Goal: Information Seeking & Learning: Check status

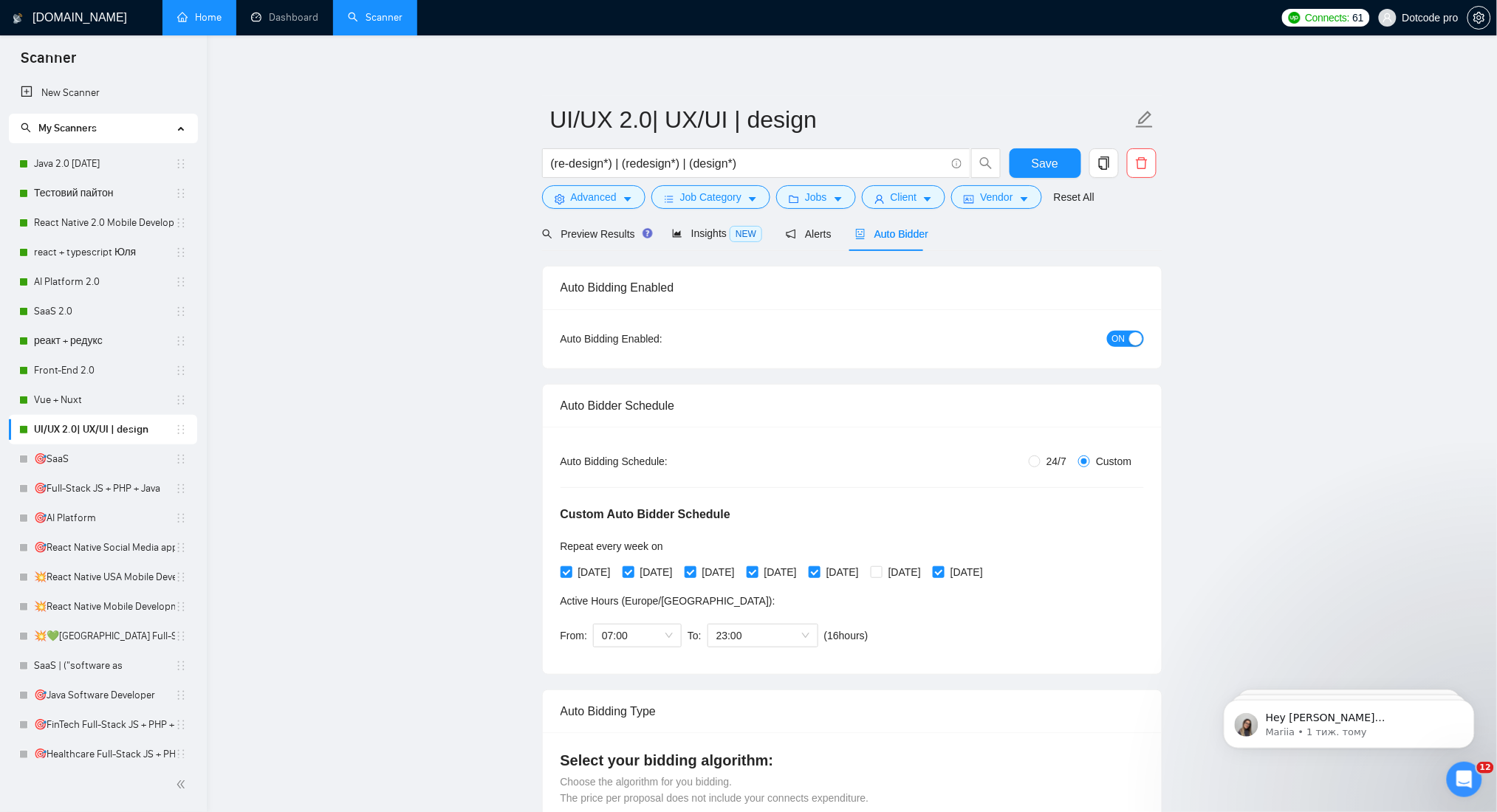
click at [184, 24] on link "Home" at bounding box center [199, 17] width 44 height 12
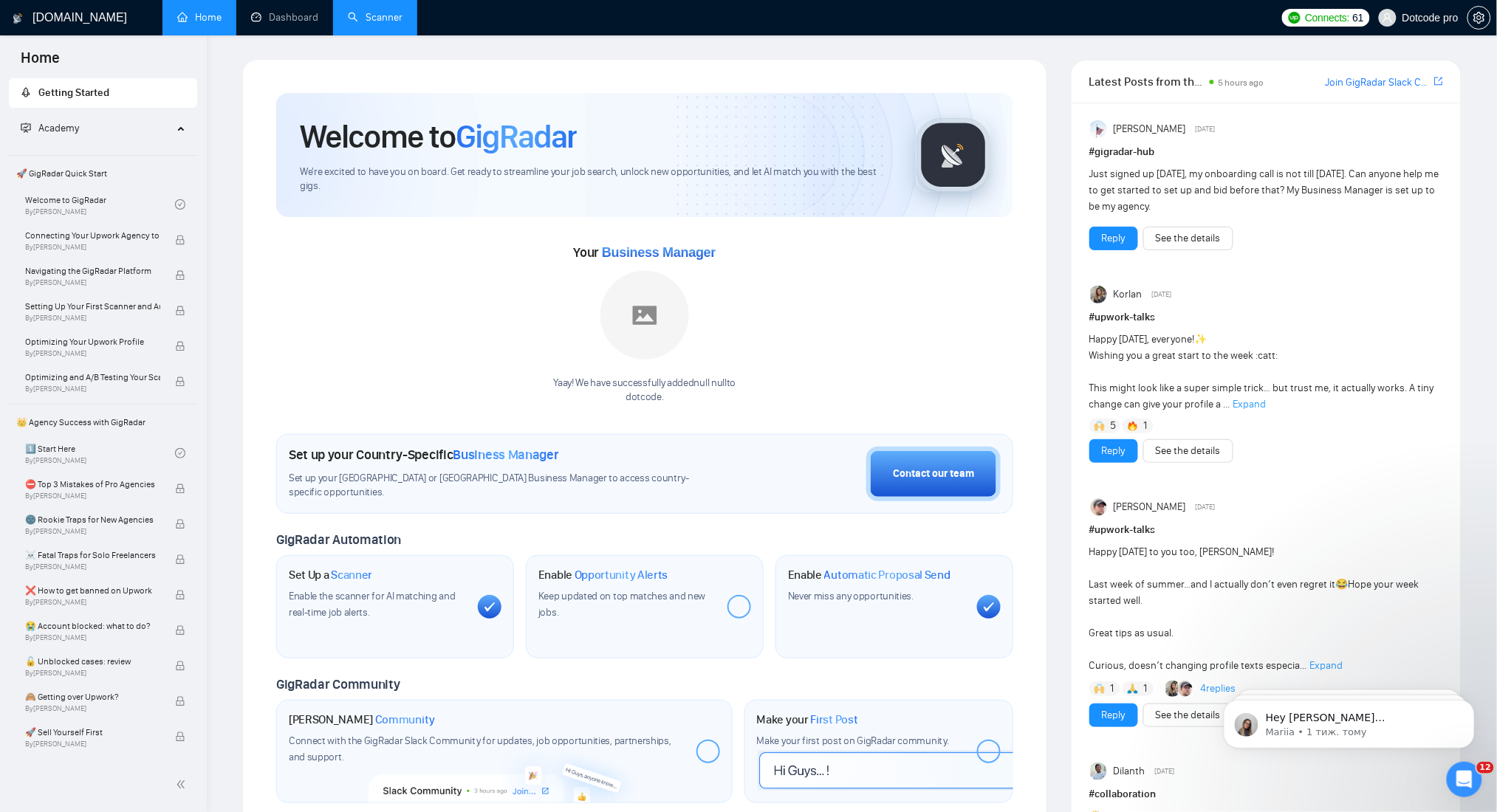
click at [383, 16] on link "Scanner" at bounding box center [374, 17] width 55 height 12
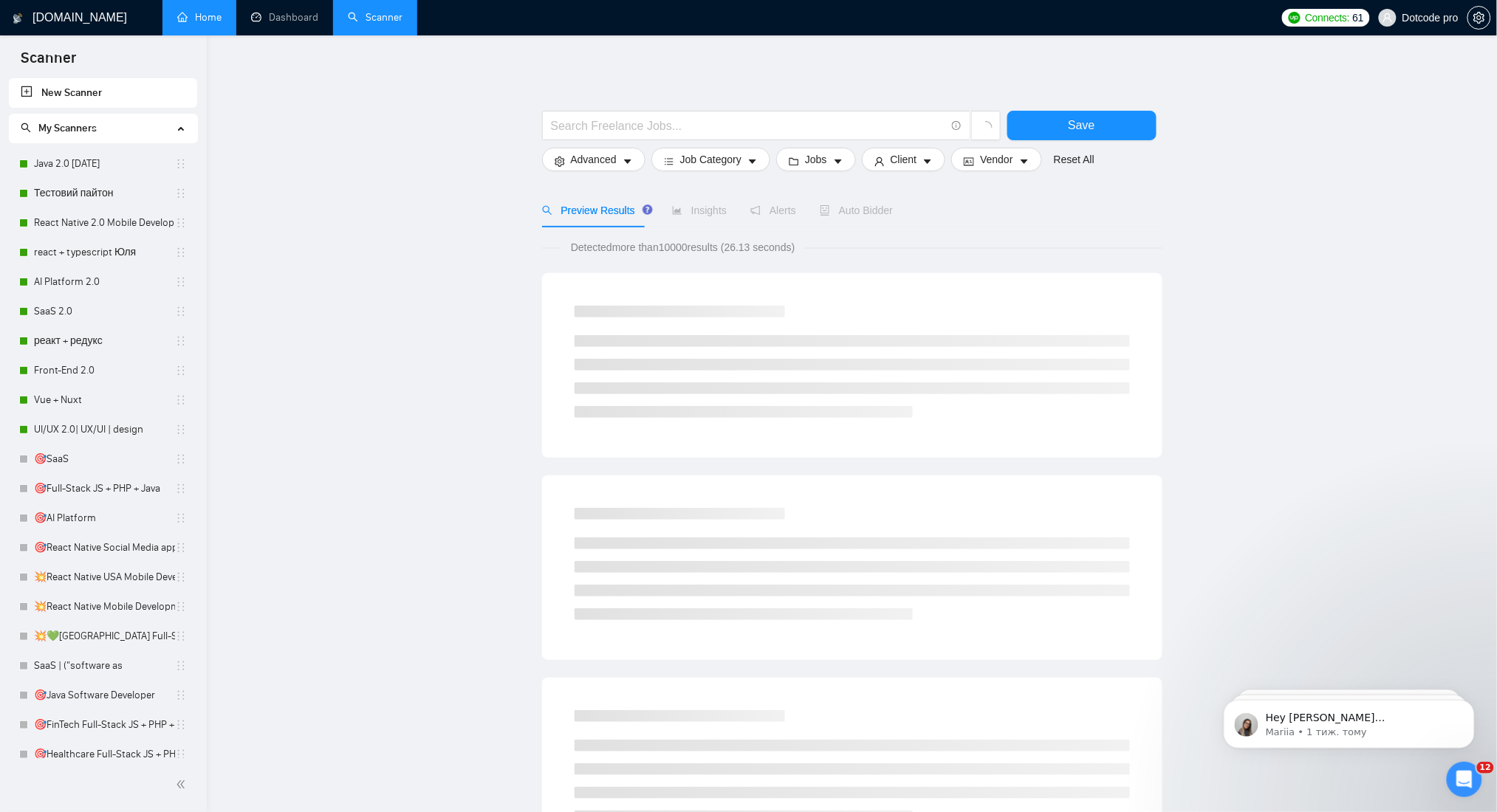
click at [206, 20] on link "Home" at bounding box center [199, 17] width 44 height 12
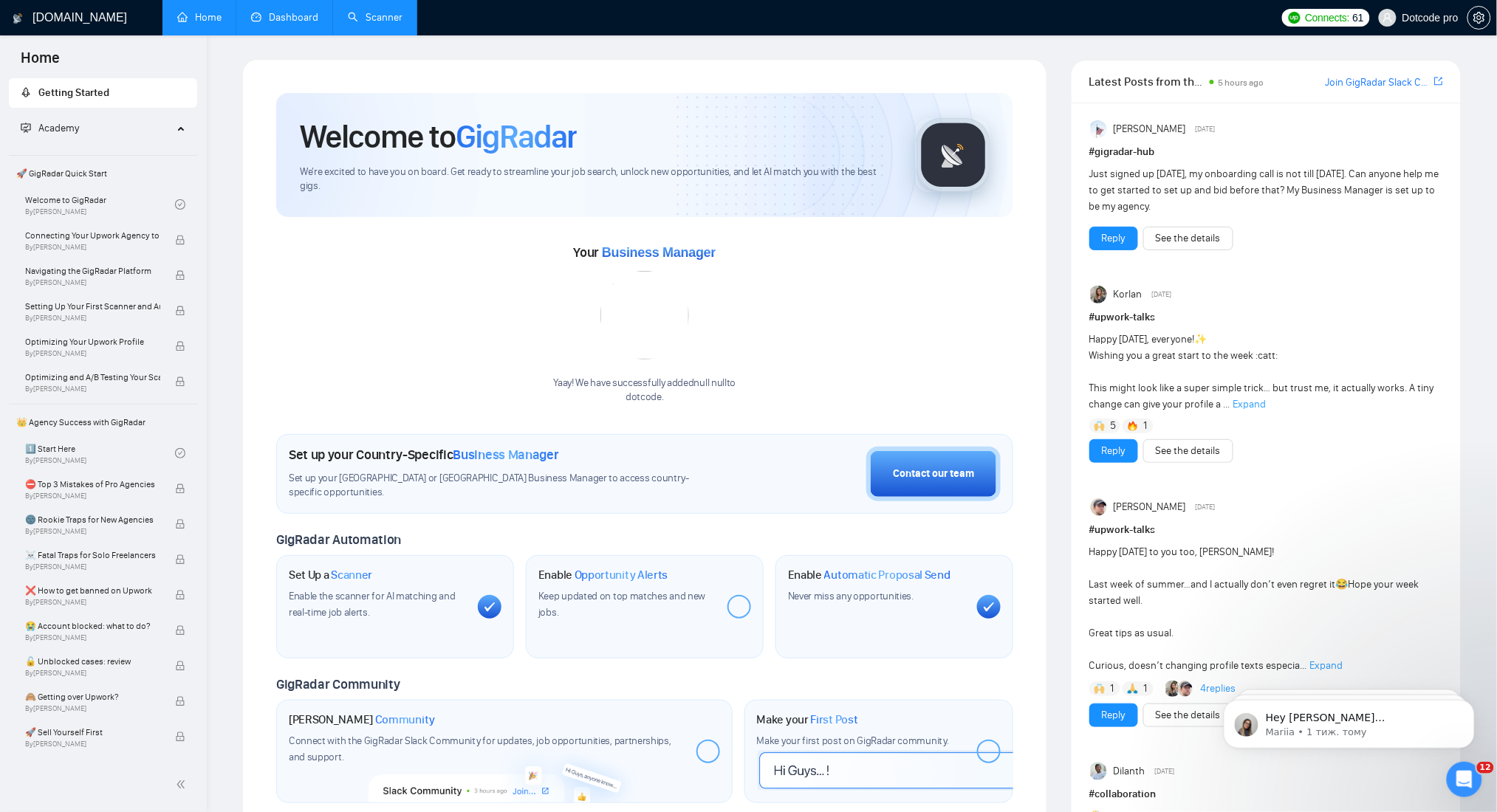
click at [274, 11] on link "Dashboard" at bounding box center [284, 17] width 67 height 12
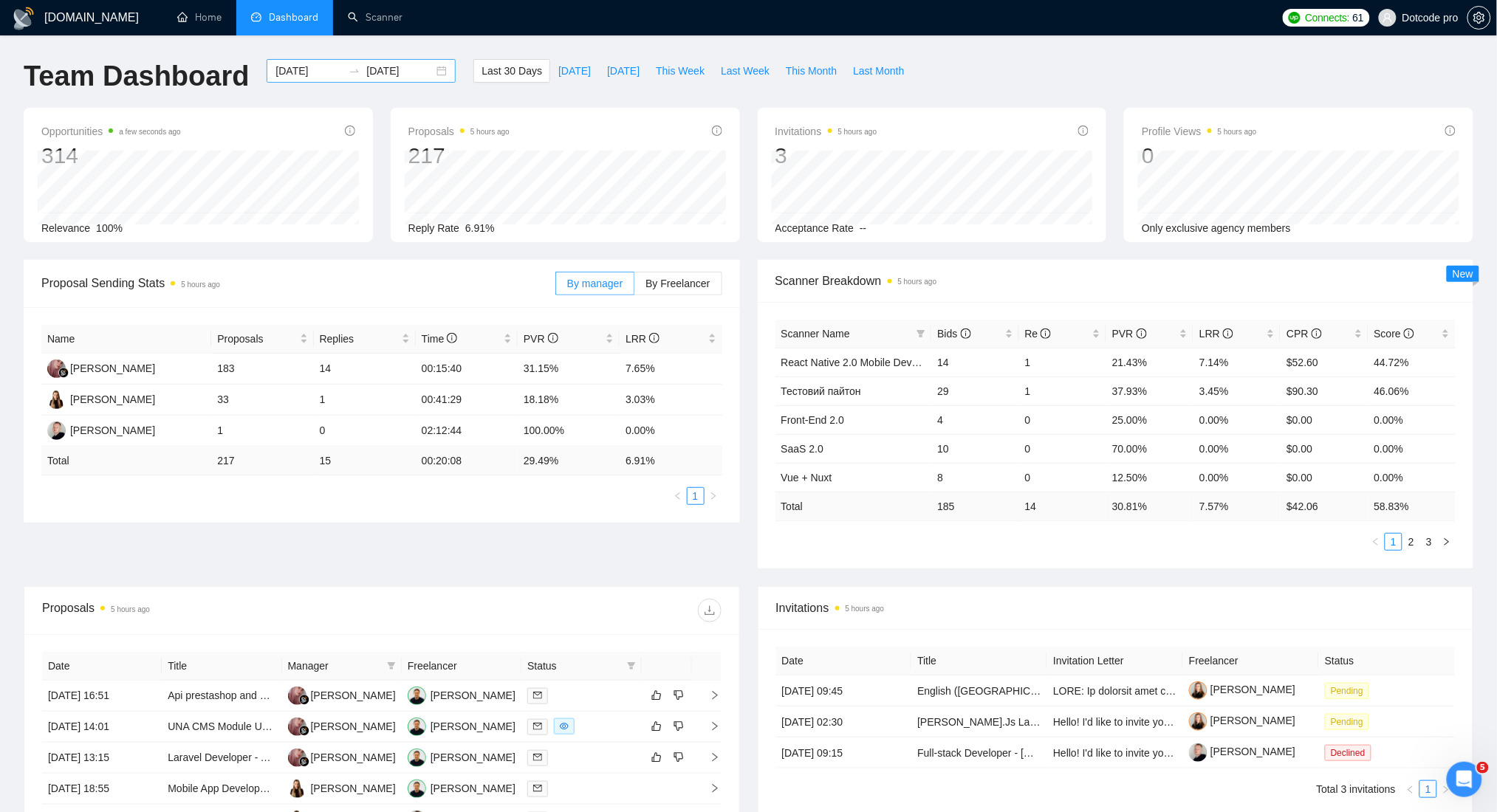
click at [308, 66] on input "[DATE]" at bounding box center [309, 71] width 67 height 16
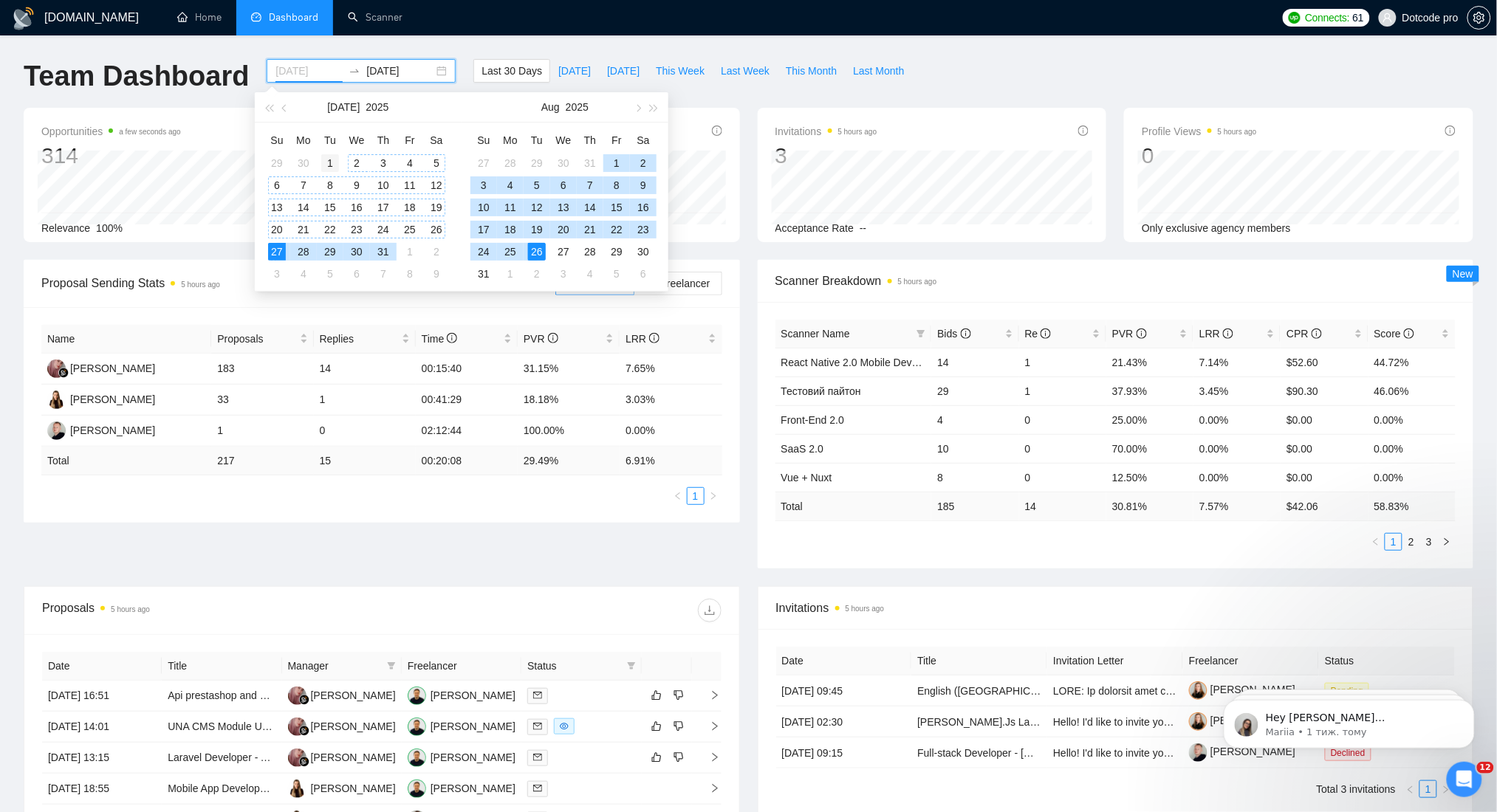
type input "2025-07-01"
click at [323, 164] on div "1" at bounding box center [330, 163] width 18 height 18
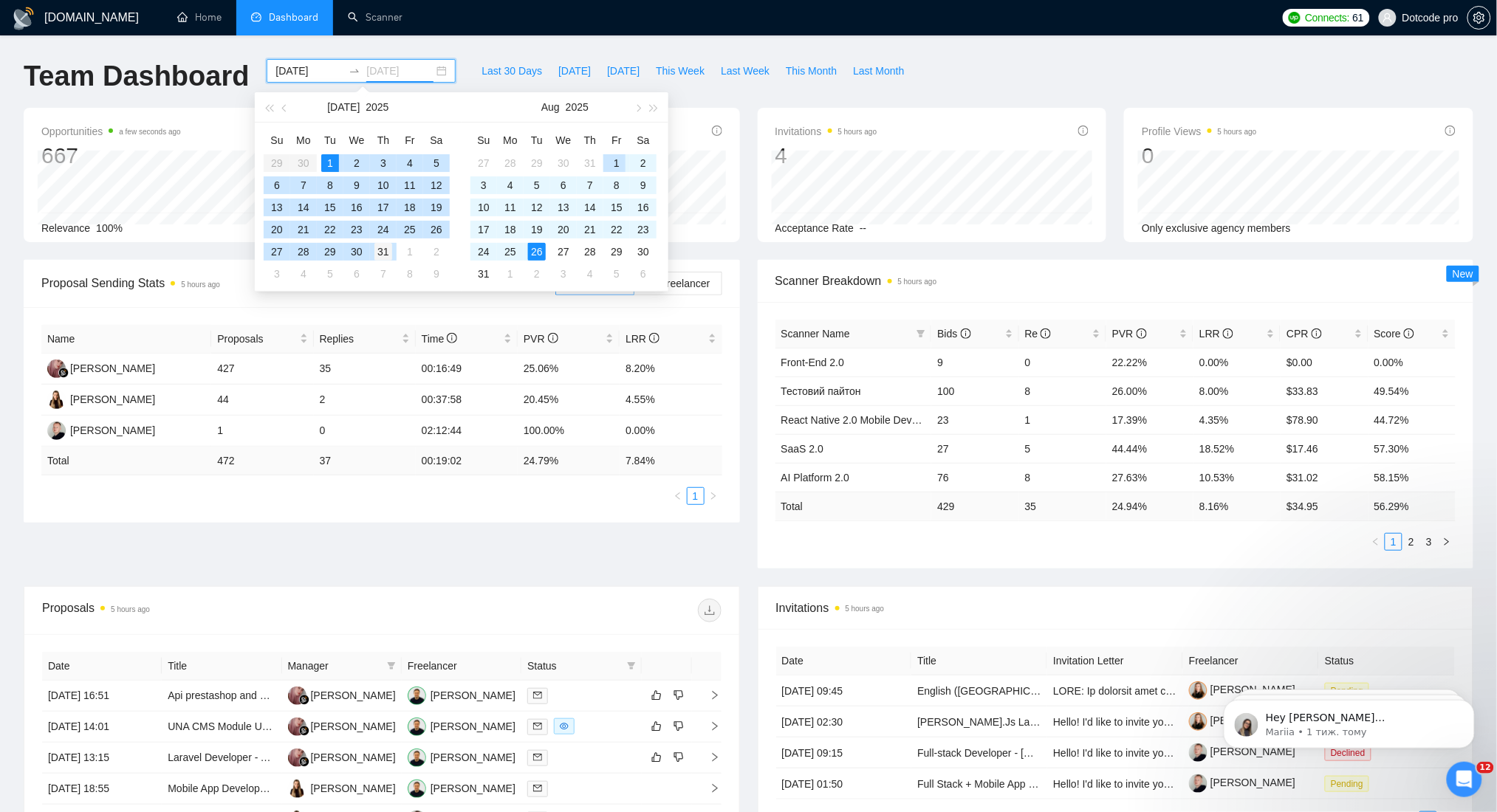
type input "2025-07-31"
click at [383, 249] on div "31" at bounding box center [383, 252] width 18 height 18
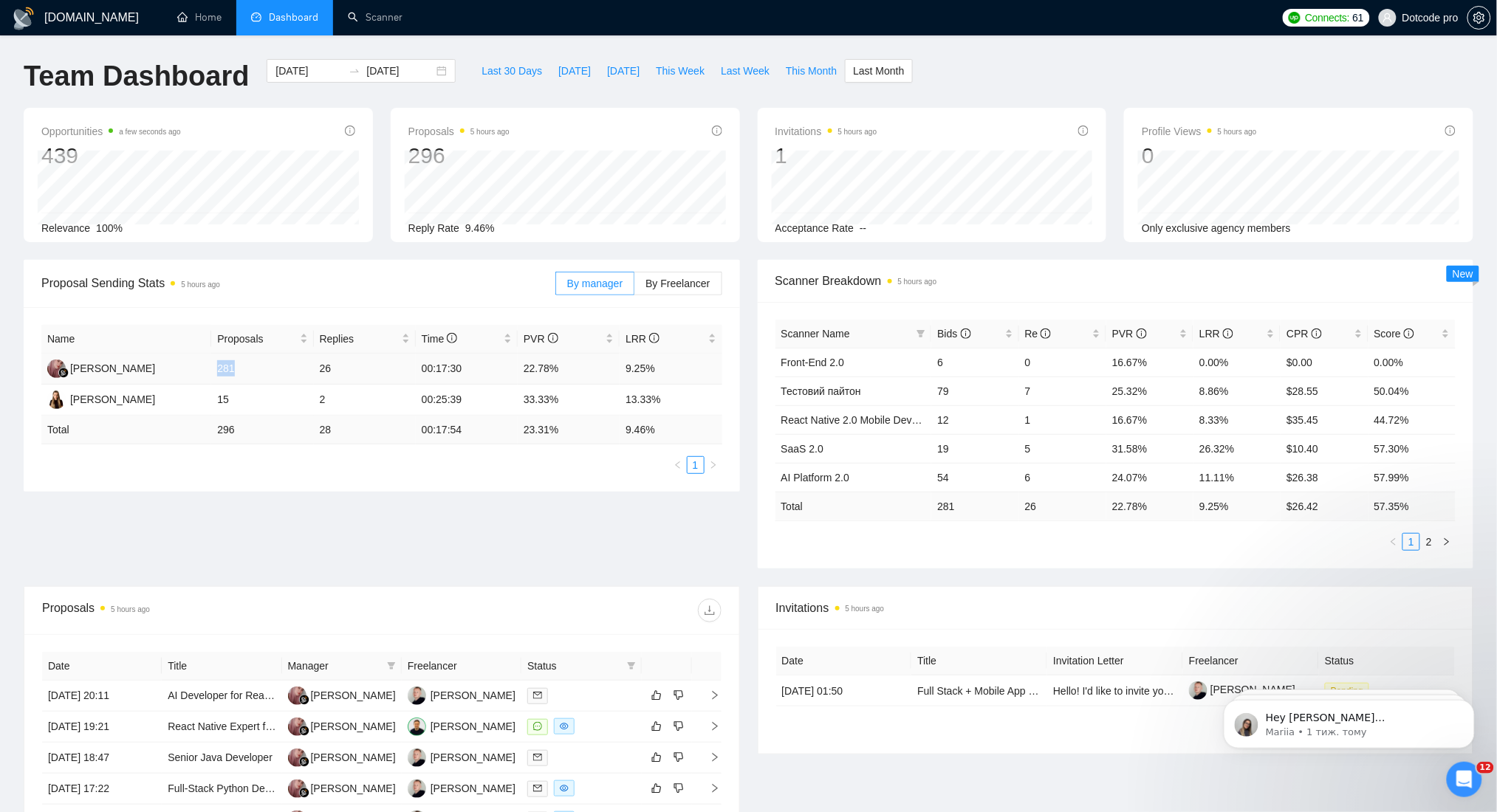
drag, startPoint x: 215, startPoint y: 367, endPoint x: 260, endPoint y: 370, distance: 45.1
click at [260, 370] on td "281" at bounding box center [262, 370] width 102 height 31
drag, startPoint x: 134, startPoint y: 368, endPoint x: 52, endPoint y: 377, distance: 82.5
click at [52, 377] on td "Debi Sumiati" at bounding box center [125, 370] width 170 height 31
click at [166, 372] on td "Debi Sumiati" at bounding box center [125, 370] width 170 height 31
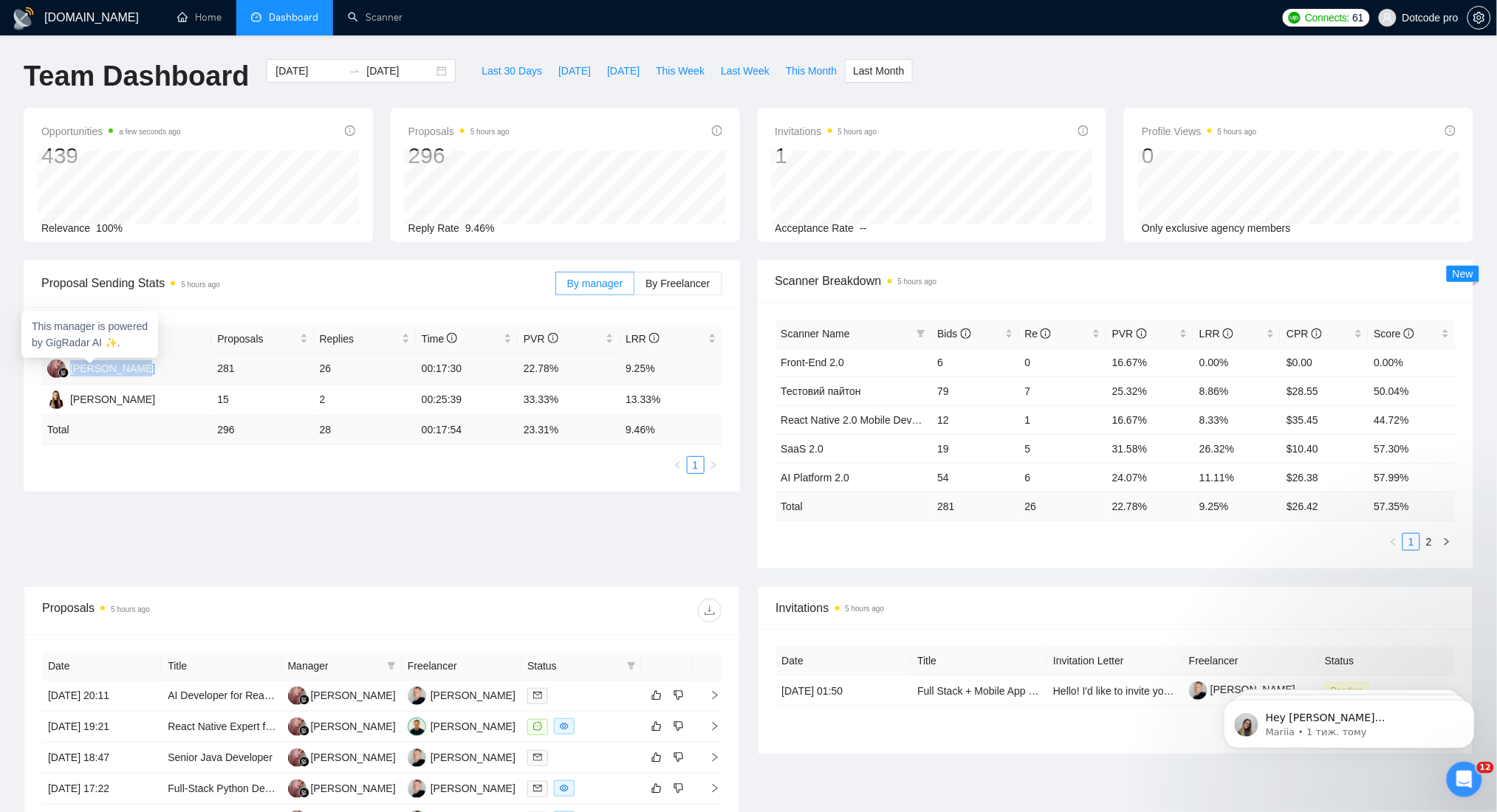
drag, startPoint x: 155, startPoint y: 368, endPoint x: 69, endPoint y: 374, distance: 86.2
click at [69, 374] on td "Debi Sumiati" at bounding box center [125, 370] width 170 height 31
drag, startPoint x: 193, startPoint y: 400, endPoint x: 71, endPoint y: 405, distance: 122.1
click at [71, 405] on td "Yuliia Dorosh" at bounding box center [125, 401] width 170 height 31
click at [193, 433] on td "Total" at bounding box center [125, 429] width 170 height 29
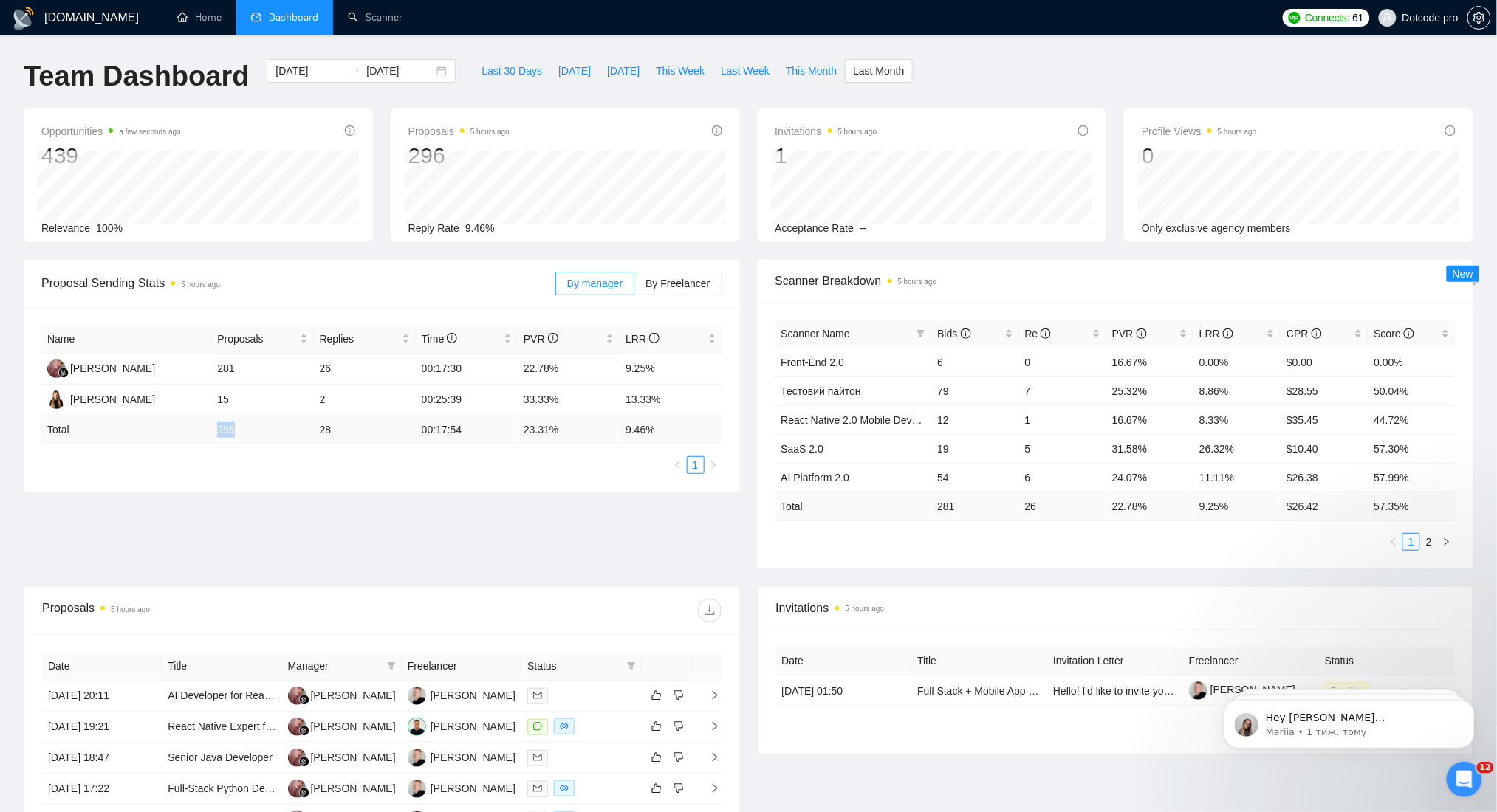
drag, startPoint x: 209, startPoint y: 428, endPoint x: 270, endPoint y: 430, distance: 61.0
click at [270, 430] on tr "Total 296 28 00:17:54 23.31 % 9.46 %" at bounding box center [381, 429] width 681 height 29
drag, startPoint x: 313, startPoint y: 429, endPoint x: 355, endPoint y: 432, distance: 42.1
click at [355, 432] on td "28" at bounding box center [365, 429] width 102 height 29
drag, startPoint x: 465, startPoint y: 431, endPoint x: 383, endPoint y: 434, distance: 82.1
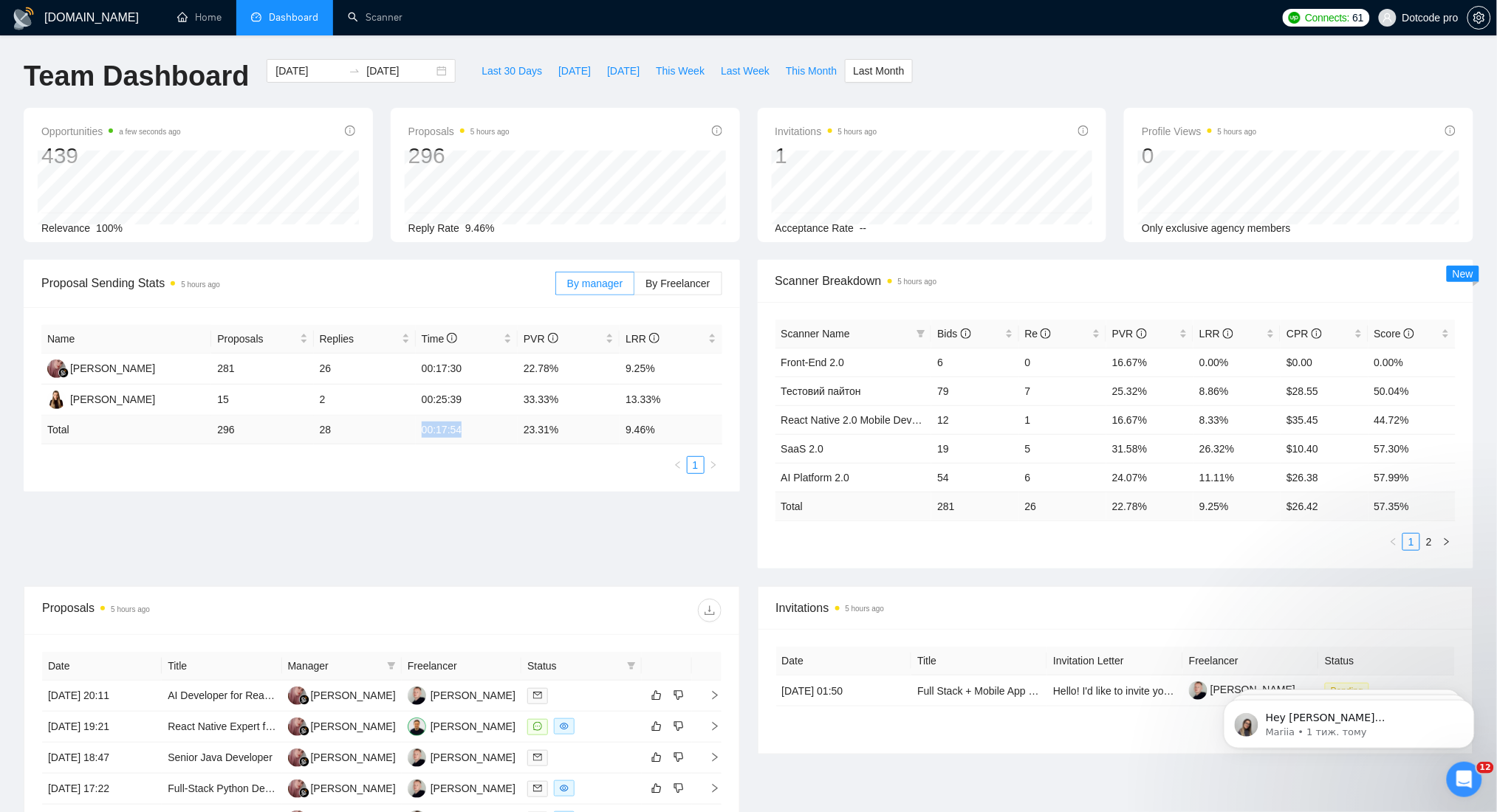
click at [383, 434] on tr "Total 296 28 00:17:54 23.31 % 9.46 %" at bounding box center [381, 429] width 681 height 29
drag, startPoint x: 560, startPoint y: 424, endPoint x: 521, endPoint y: 427, distance: 39.1
click at [521, 427] on td "23.31 %" at bounding box center [569, 429] width 102 height 29
click at [584, 463] on ul "1" at bounding box center [381, 465] width 681 height 18
click at [305, 71] on input "2025-07-01" at bounding box center [309, 71] width 67 height 16
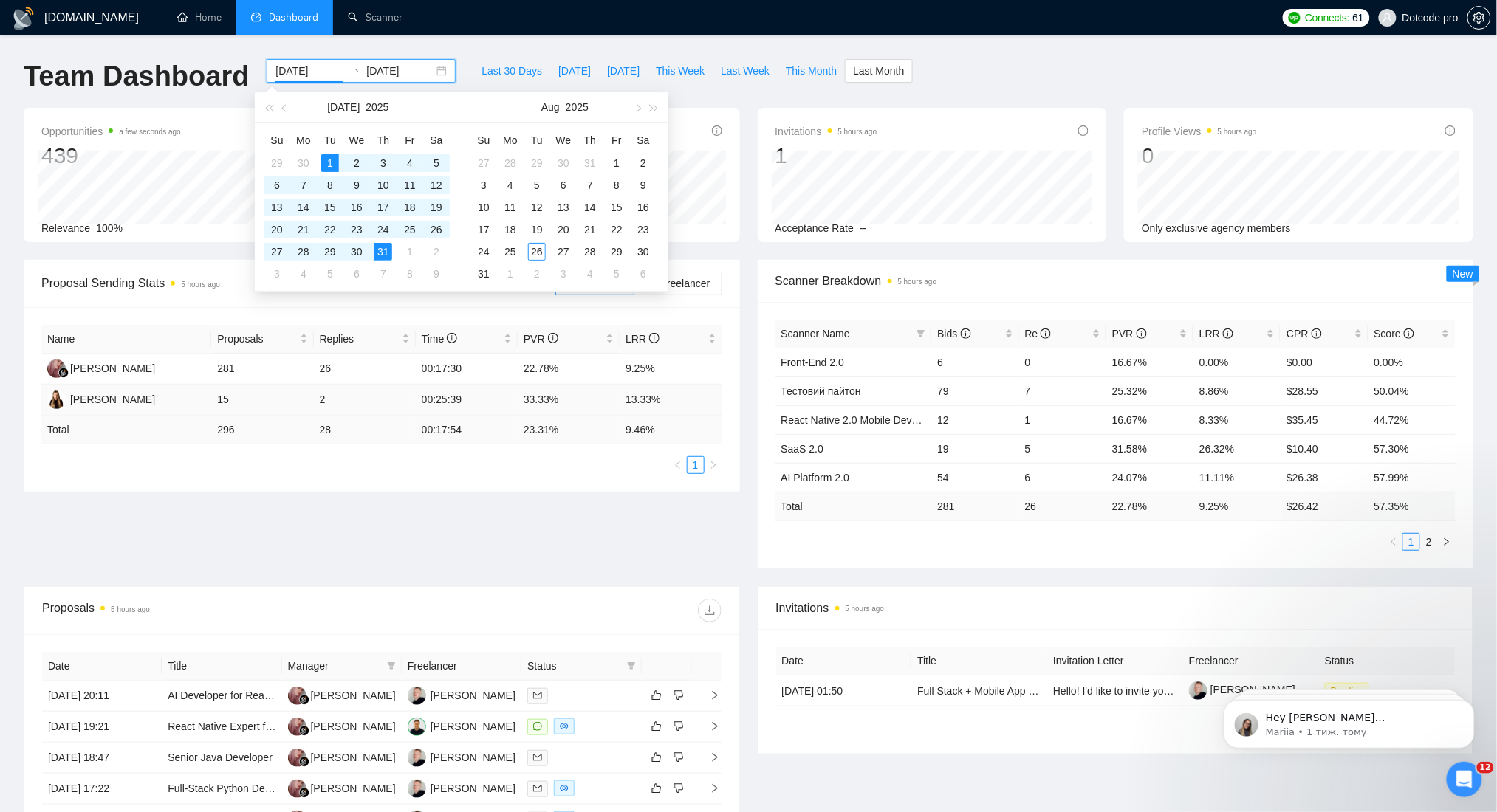
type input "2025-07-01"
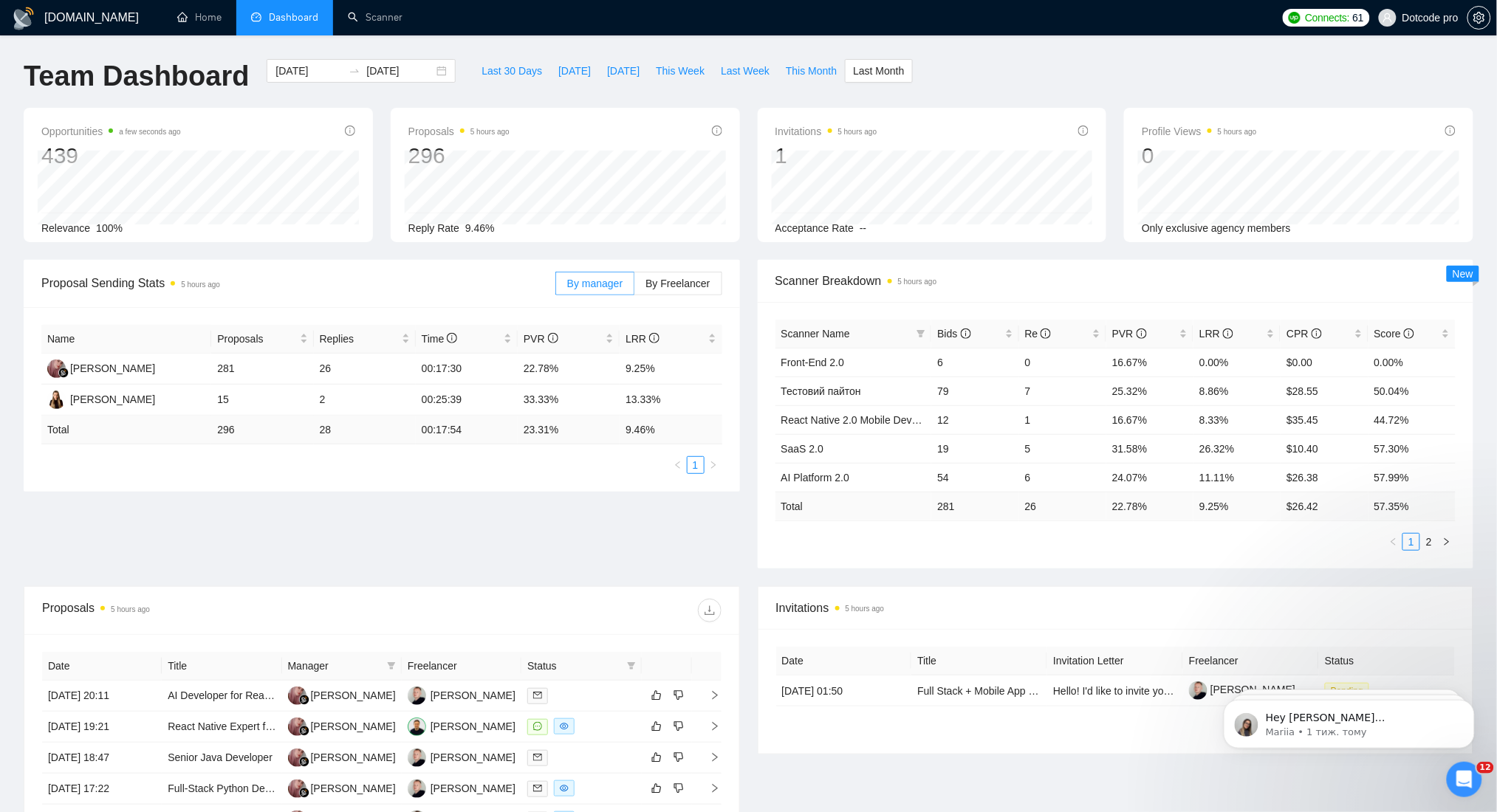
click at [424, 527] on div "Proposal Sending Stats 5 hours ago By manager By Freelancer Name Proposals Repl…" at bounding box center [748, 423] width 1468 height 326
click at [545, 518] on div "Proposal Sending Stats 5 hours ago By manager By Freelancer Name Proposals Repl…" at bounding box center [748, 423] width 1468 height 326
click at [642, 519] on div "Proposal Sending Stats 5 hours ago By manager By Freelancer Name Proposals Repl…" at bounding box center [748, 423] width 1468 height 326
click at [539, 523] on div "Proposal Sending Stats 5 hours ago By manager By Freelancer Name Proposals Repl…" at bounding box center [748, 423] width 1468 height 326
click at [311, 68] on input "2025-07-01" at bounding box center [309, 71] width 67 height 16
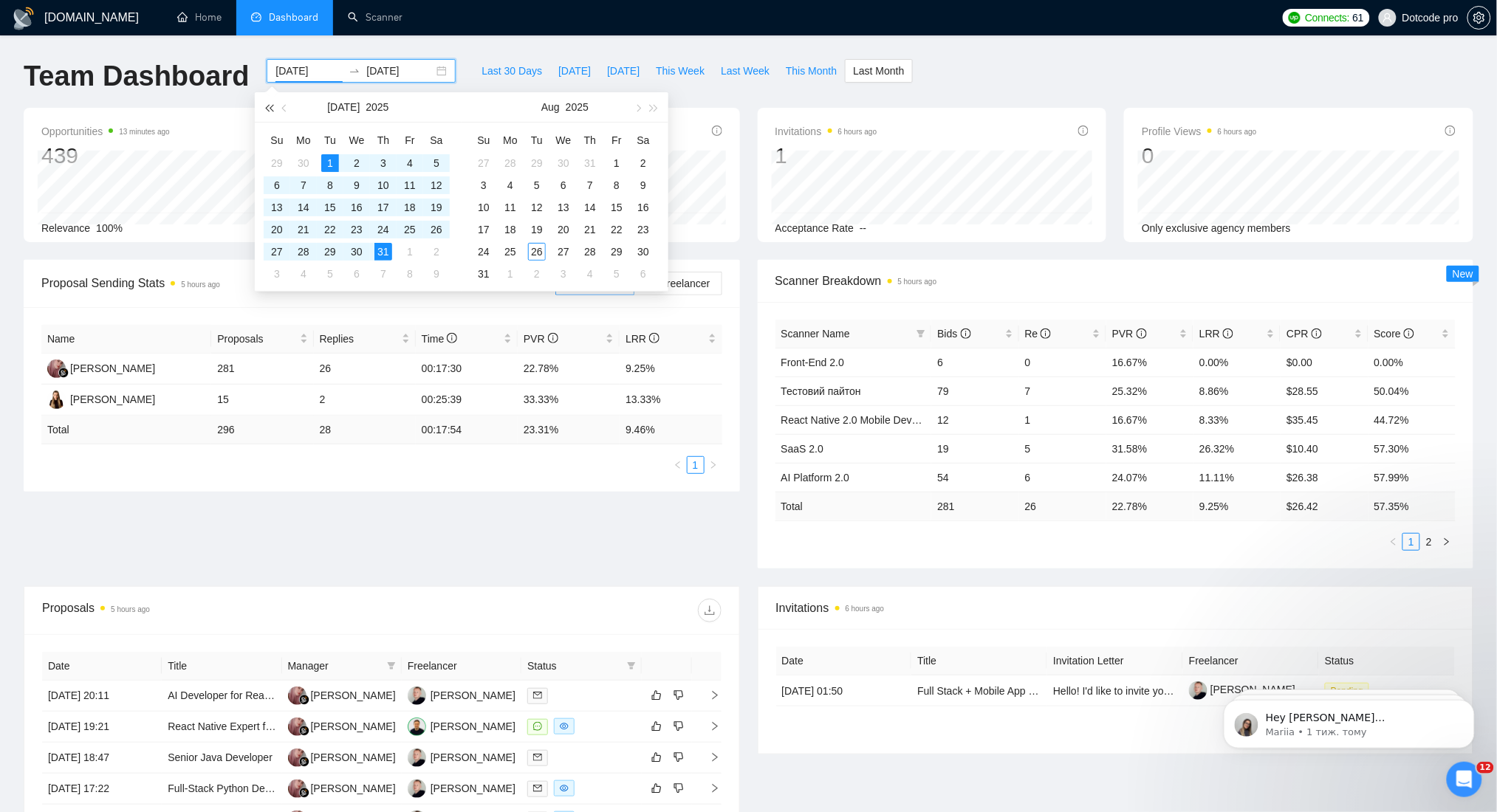
click at [269, 112] on button "button" at bounding box center [269, 107] width 16 height 29
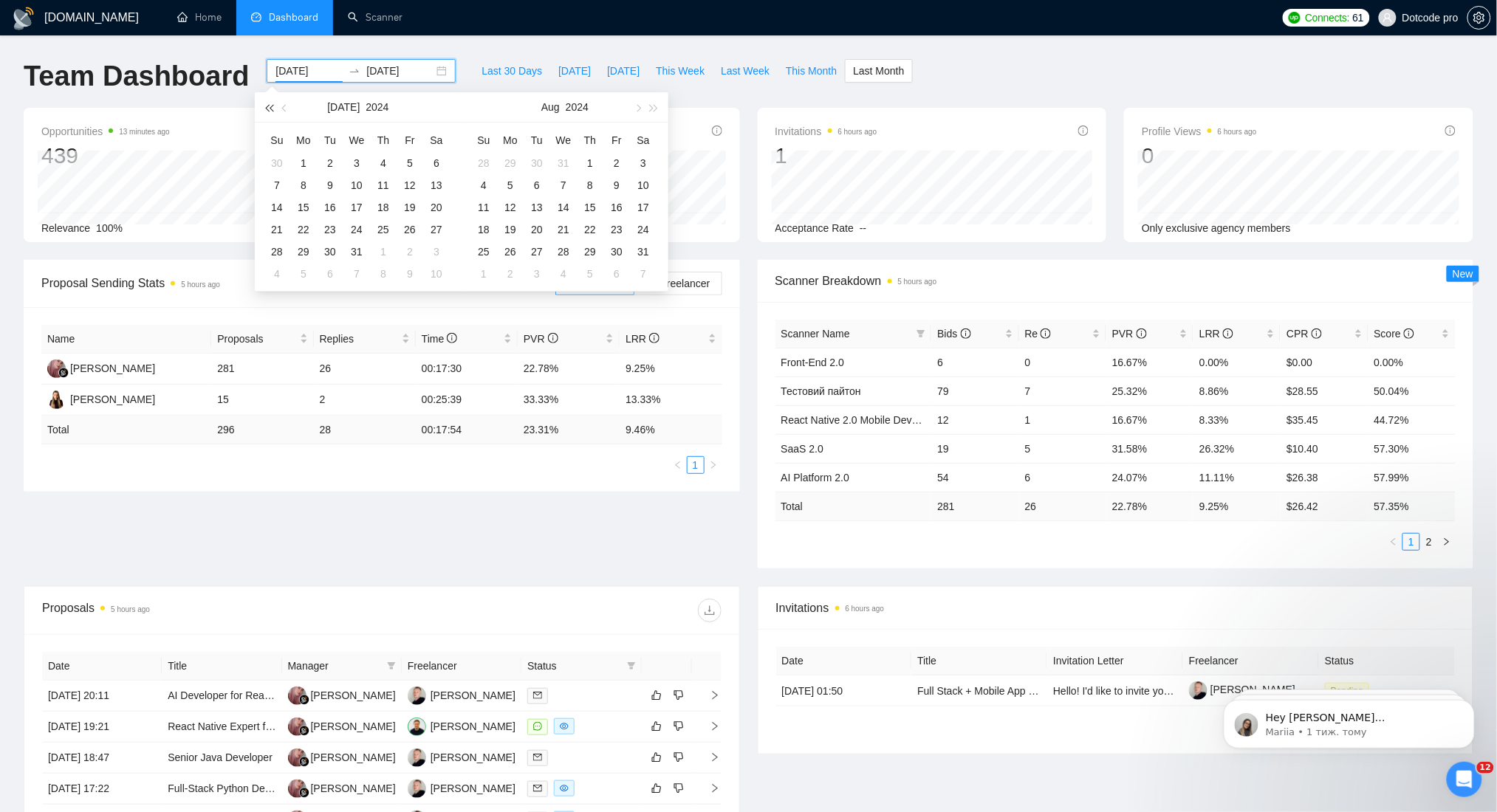
click at [269, 112] on button "button" at bounding box center [269, 107] width 16 height 29
click at [285, 112] on button "button" at bounding box center [285, 107] width 16 height 29
click at [644, 110] on button "button" at bounding box center [637, 107] width 16 height 29
click at [651, 107] on span "button" at bounding box center [654, 107] width 7 height 7
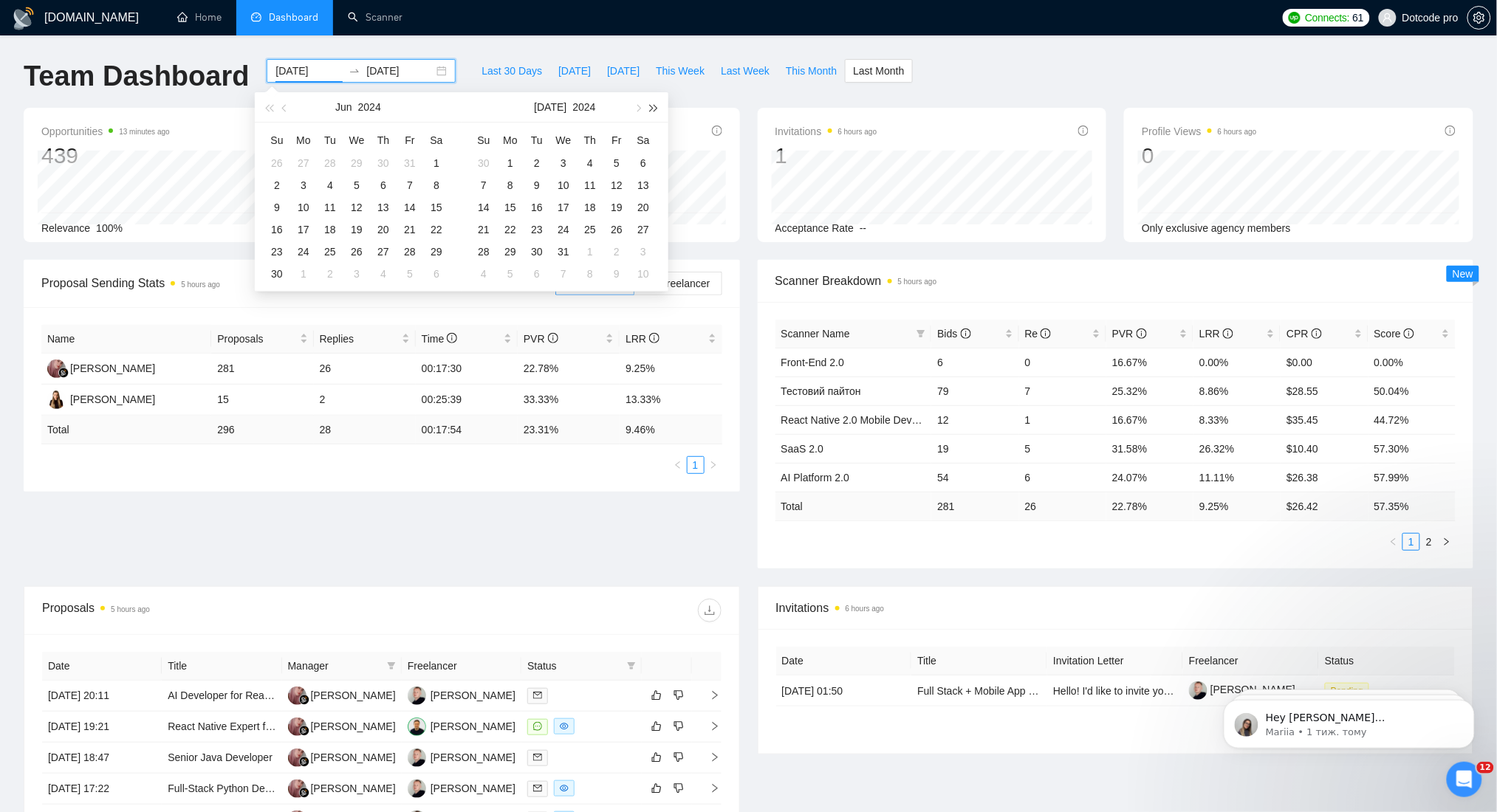
click at [651, 107] on span "button" at bounding box center [654, 107] width 7 height 7
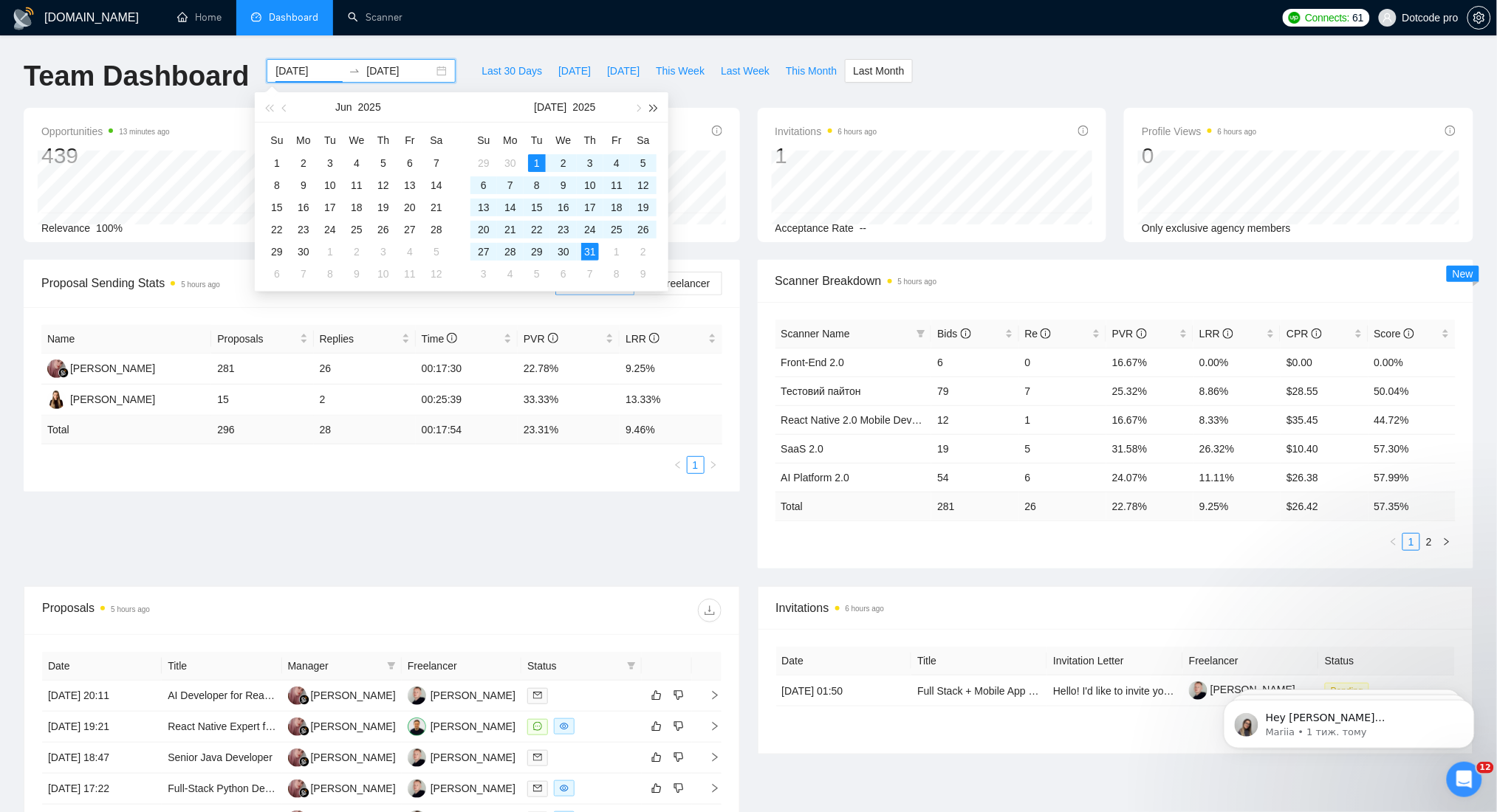
click at [651, 107] on span "button" at bounding box center [654, 107] width 7 height 7
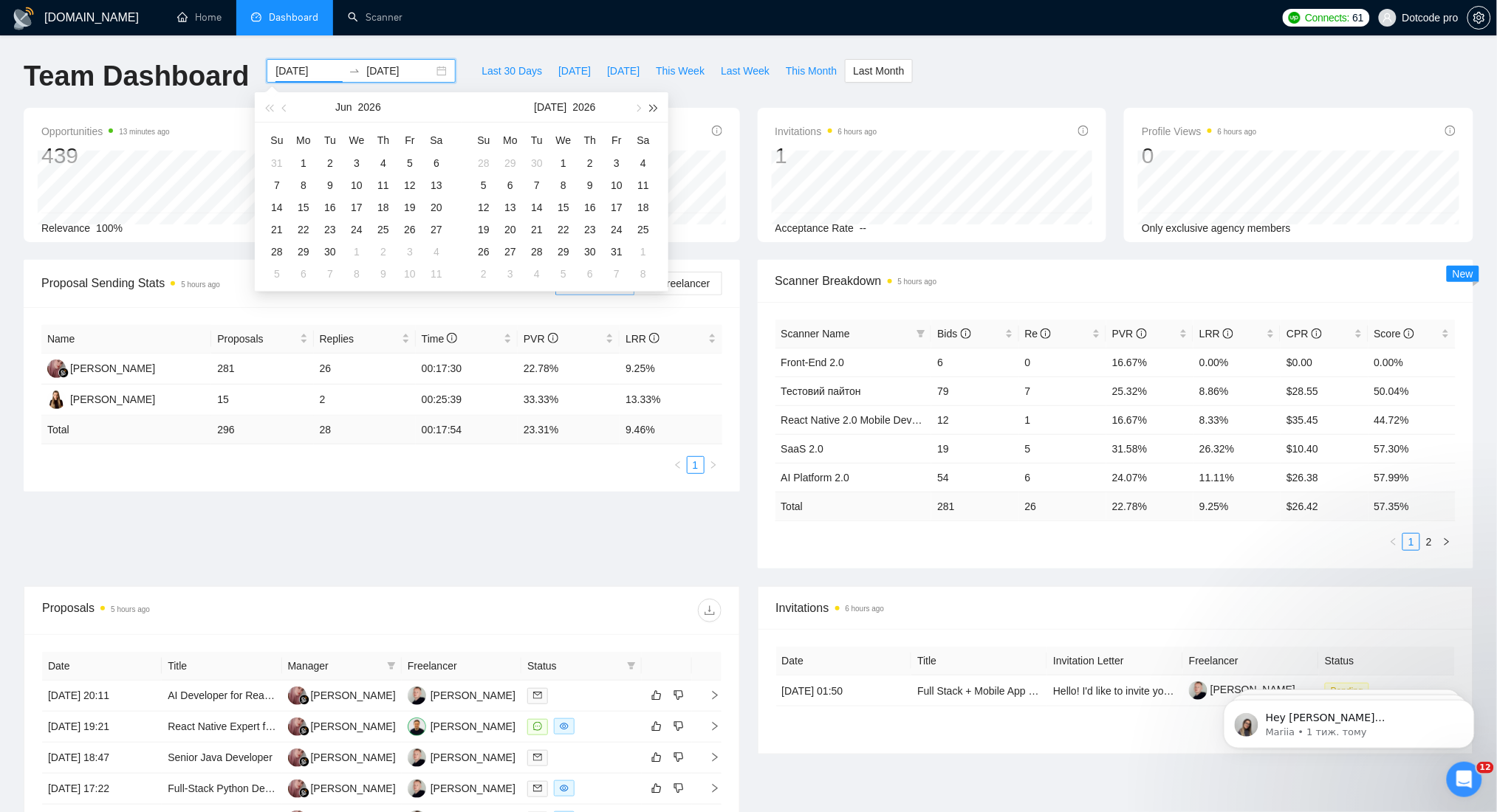
click at [651, 107] on span "button" at bounding box center [654, 107] width 7 height 7
click at [279, 111] on button "button" at bounding box center [285, 107] width 16 height 29
click at [261, 111] on button "button" at bounding box center [269, 107] width 16 height 29
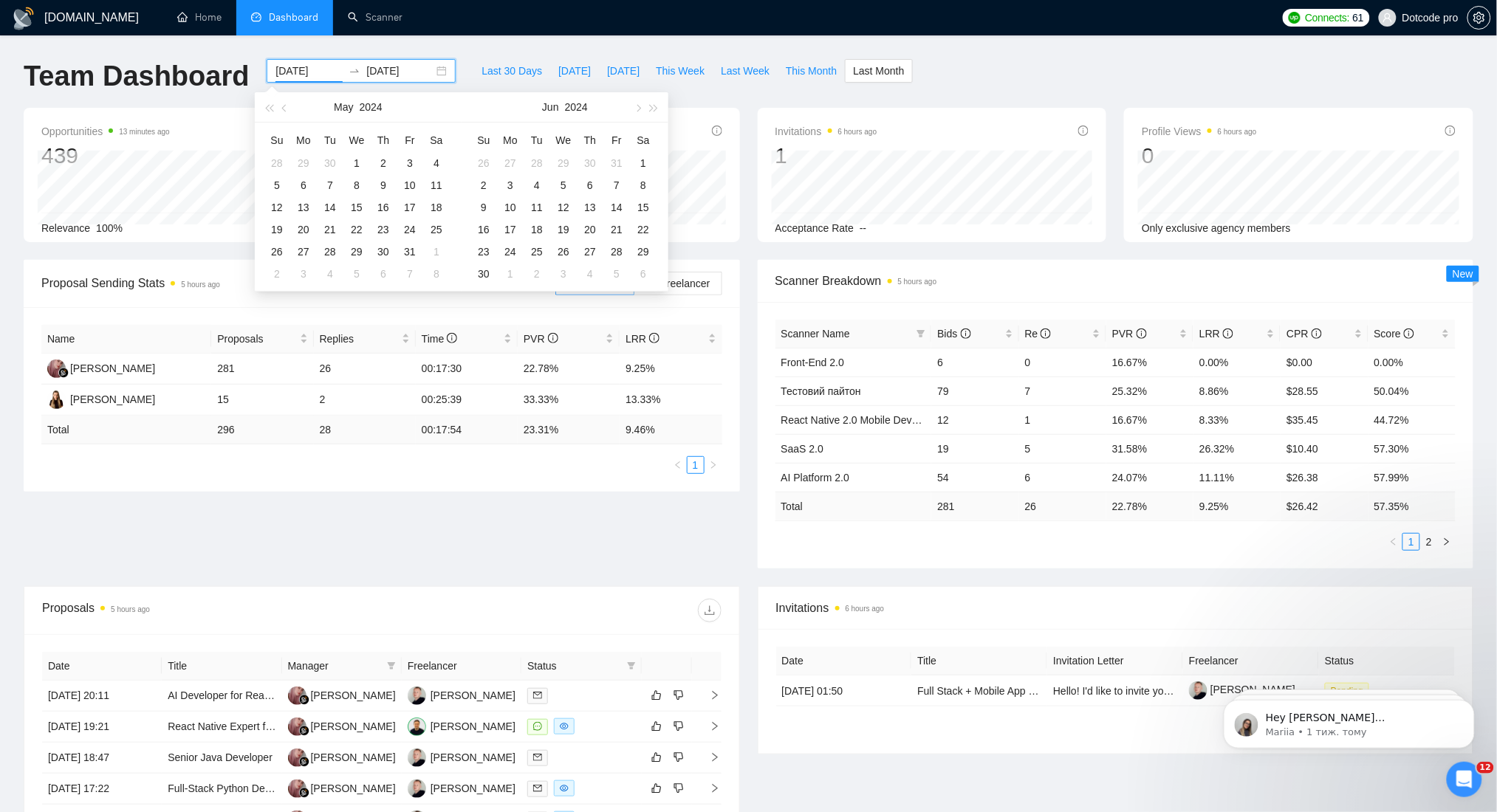
click at [280, 83] on div "2025-07-01 2025-07-31" at bounding box center [361, 83] width 206 height 48
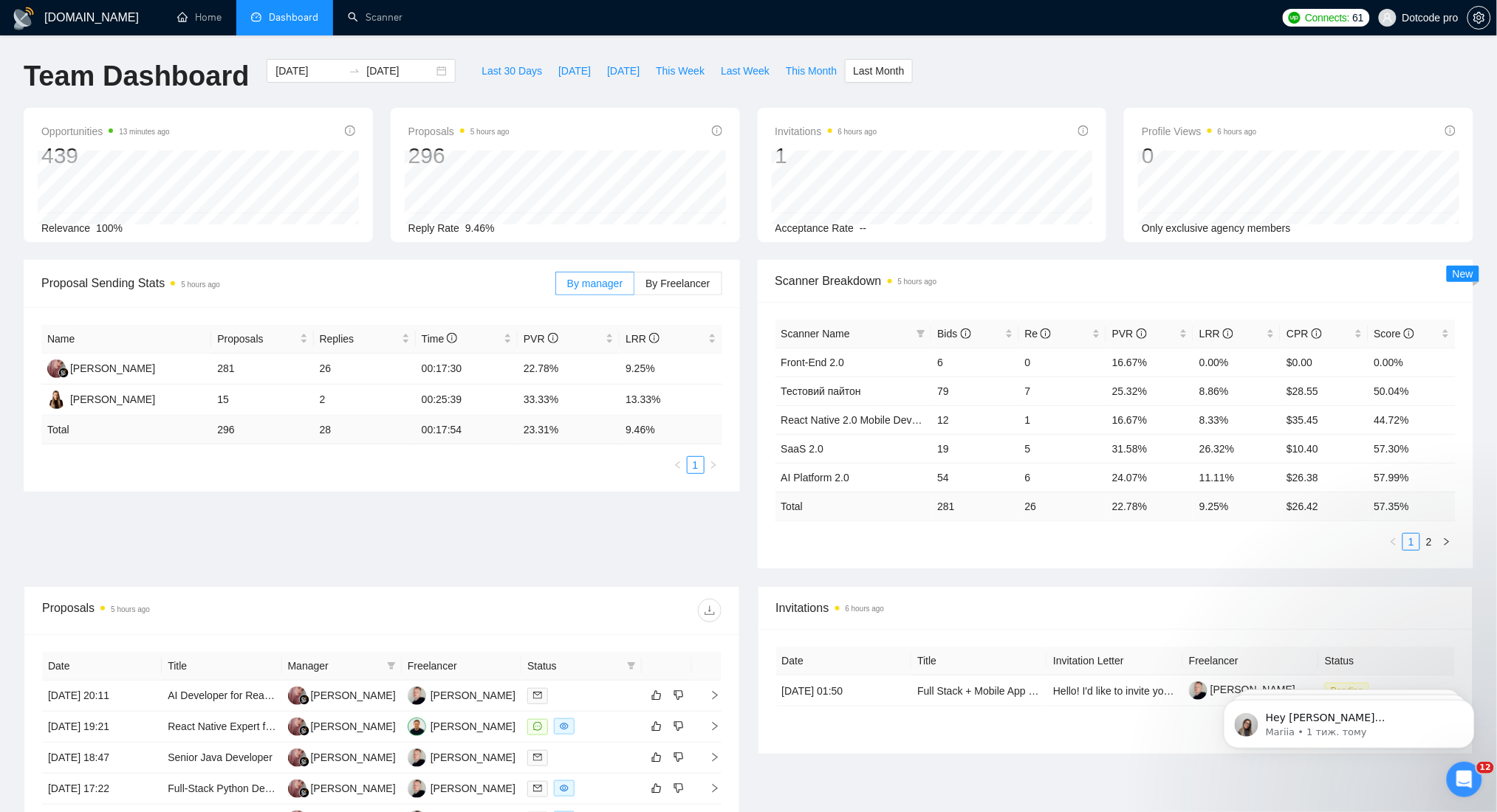
click at [243, 81] on div "Team Dashboard" at bounding box center [136, 83] width 243 height 48
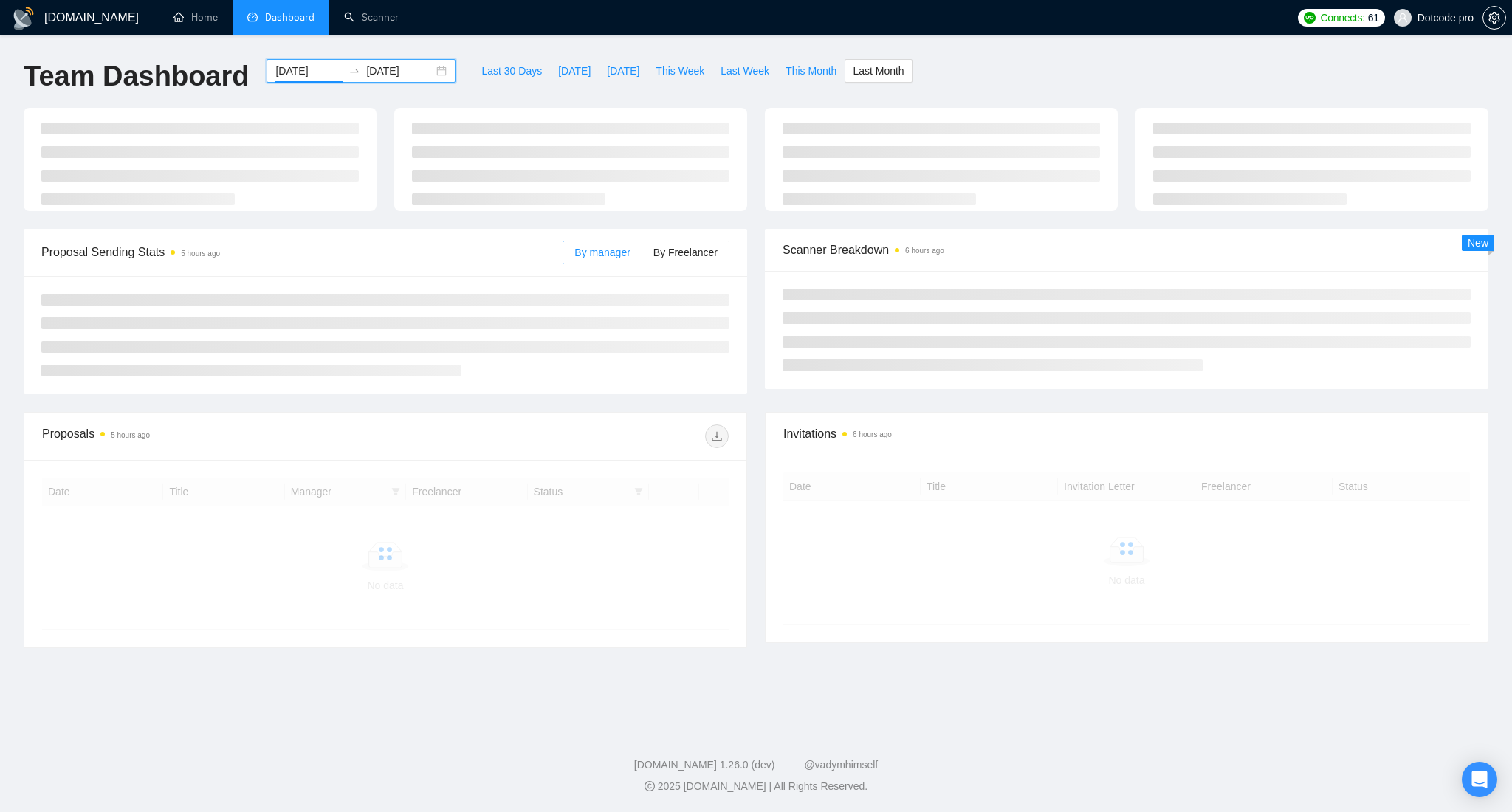
click at [309, 63] on input "2025-07-01" at bounding box center [309, 71] width 67 height 16
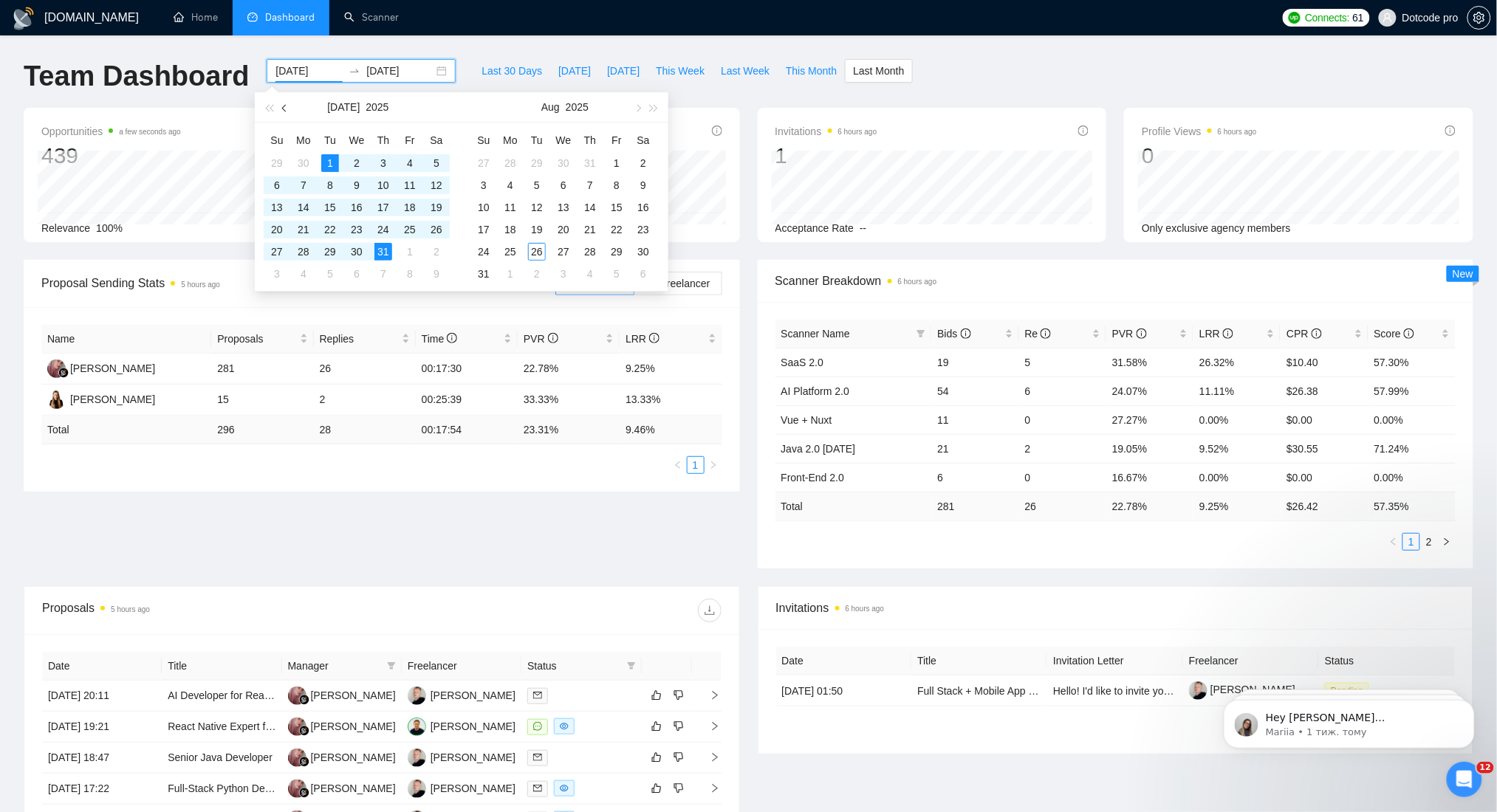
click at [285, 108] on span "button" at bounding box center [285, 107] width 7 height 7
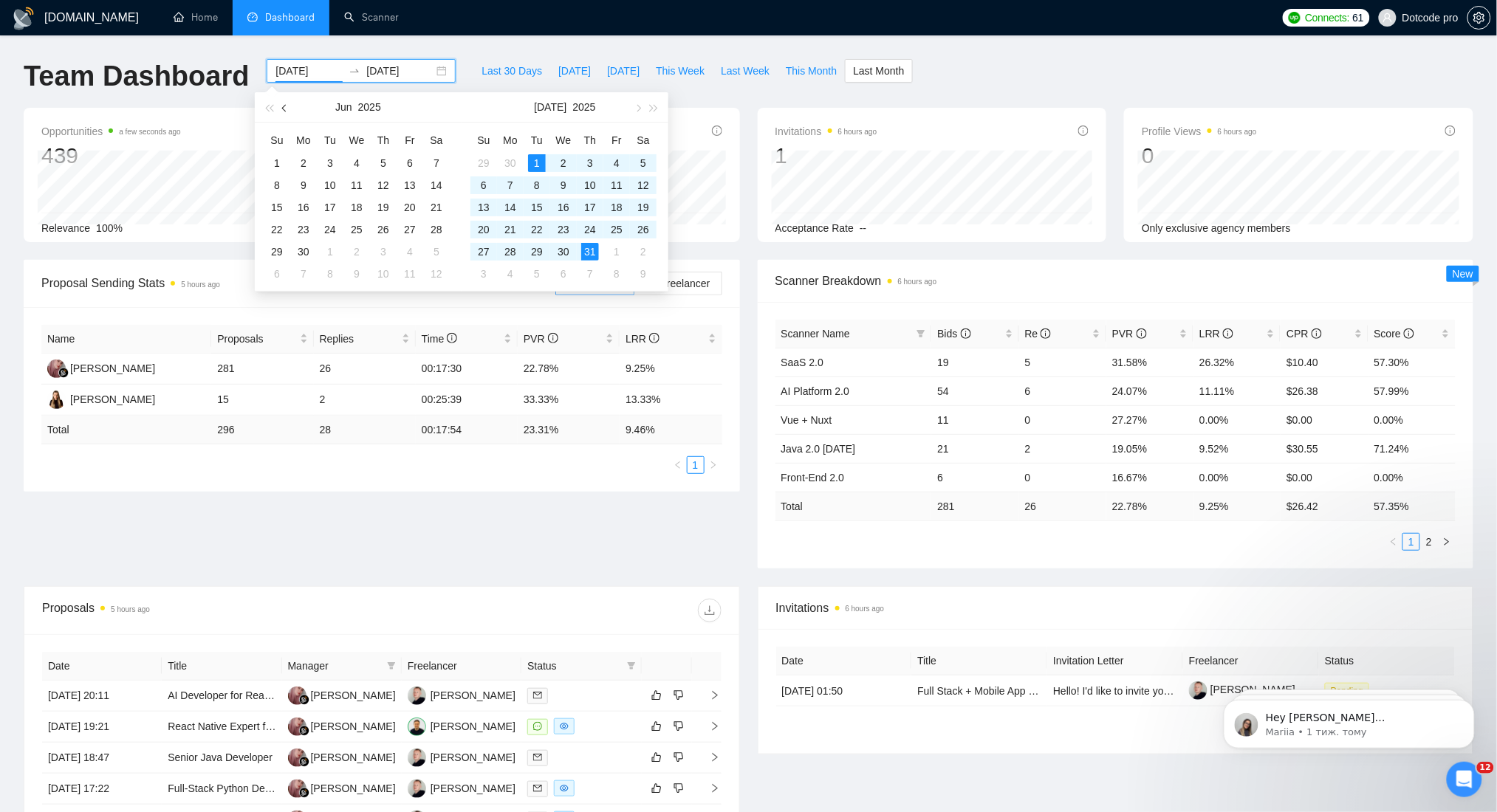
click at [285, 108] on span "button" at bounding box center [285, 107] width 7 height 7
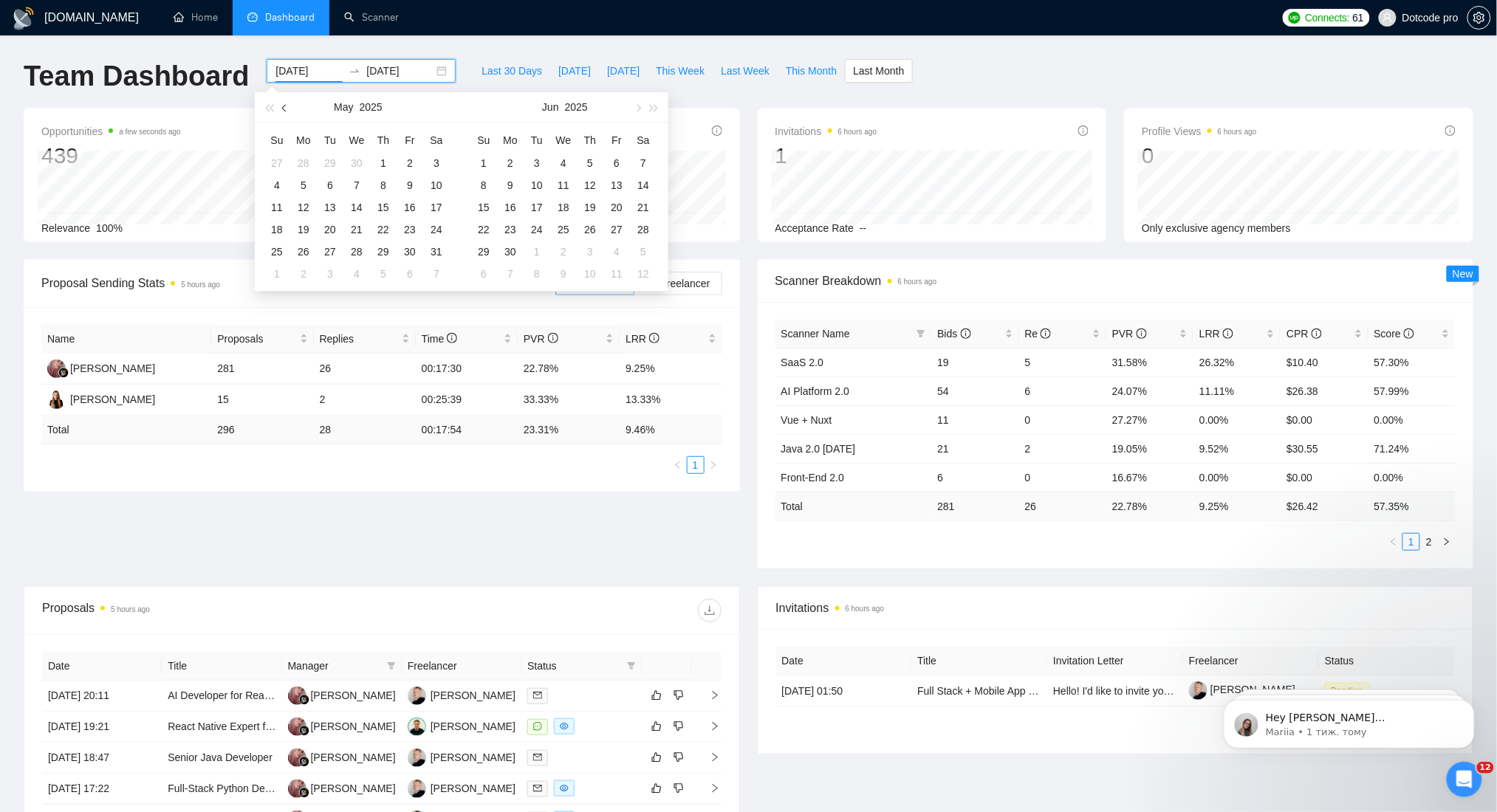
click at [285, 108] on span "button" at bounding box center [285, 107] width 7 height 7
type input "2025-02-01"
click at [438, 155] on div "1" at bounding box center [437, 163] width 18 height 18
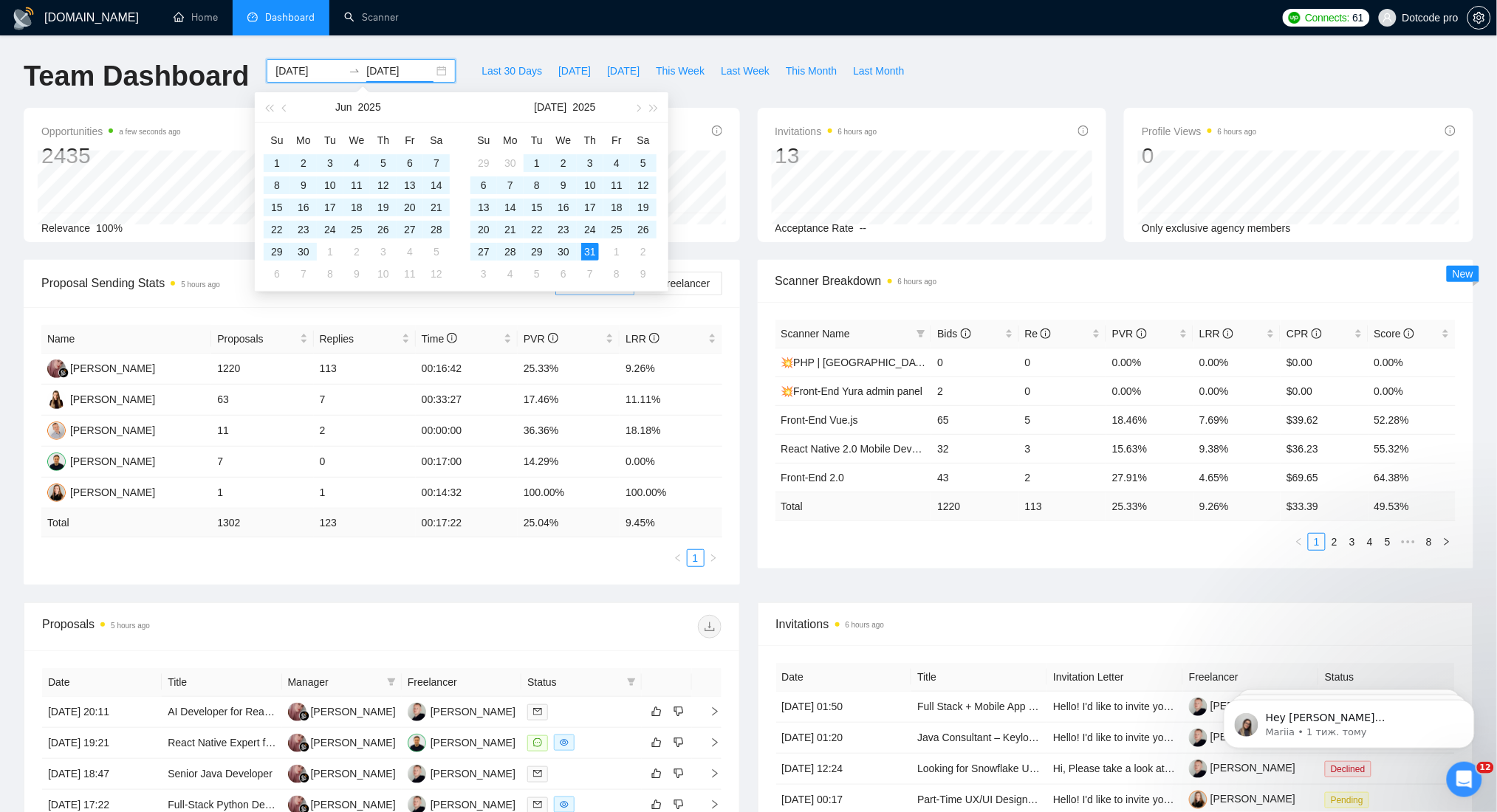
drag, startPoint x: 396, startPoint y: 72, endPoint x: 409, endPoint y: 72, distance: 13.0
click at [409, 72] on input "2025-07-31" at bounding box center [400, 71] width 67 height 16
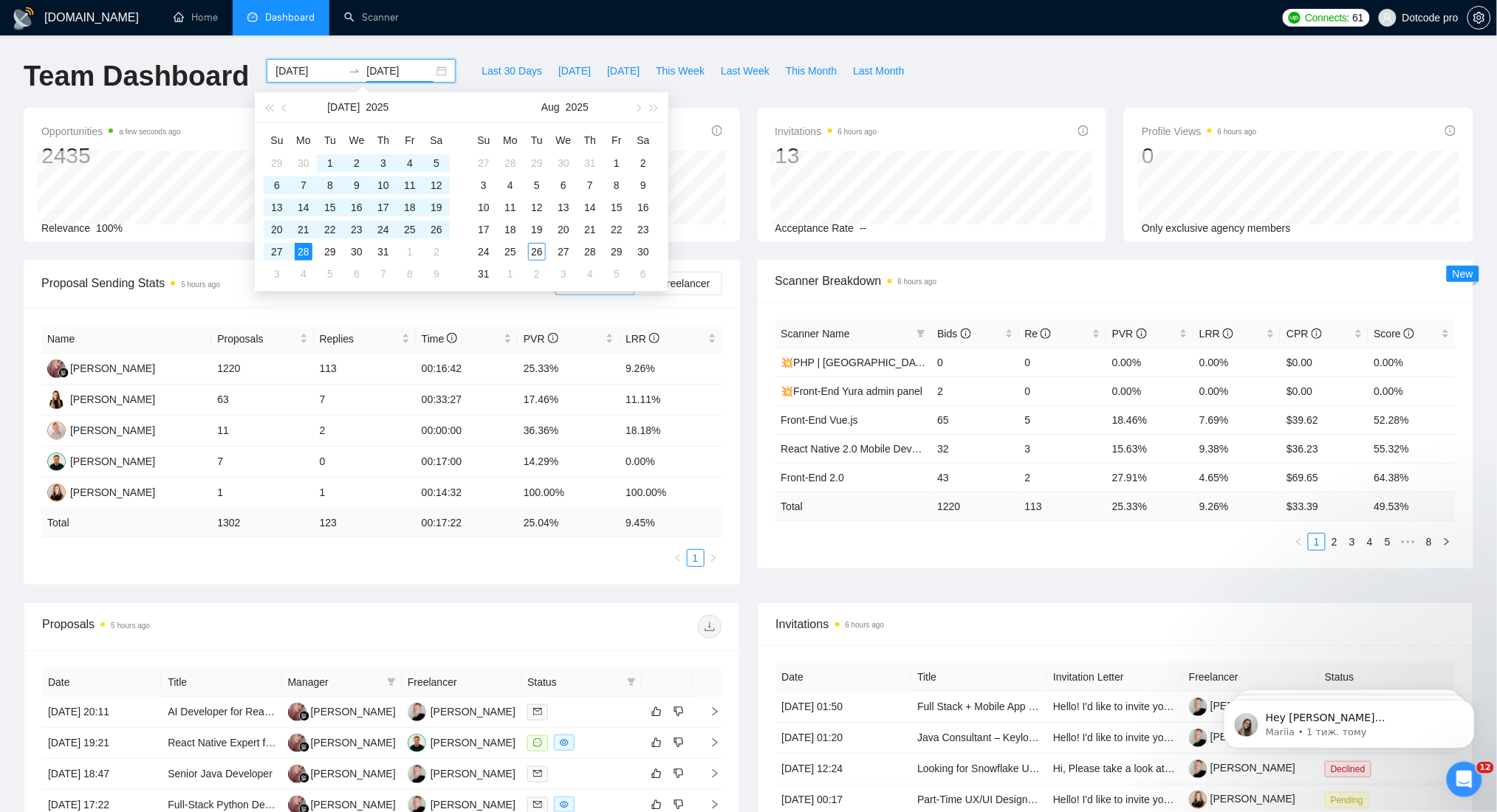
click at [386, 70] on input "2025-07-28" at bounding box center [400, 71] width 67 height 16
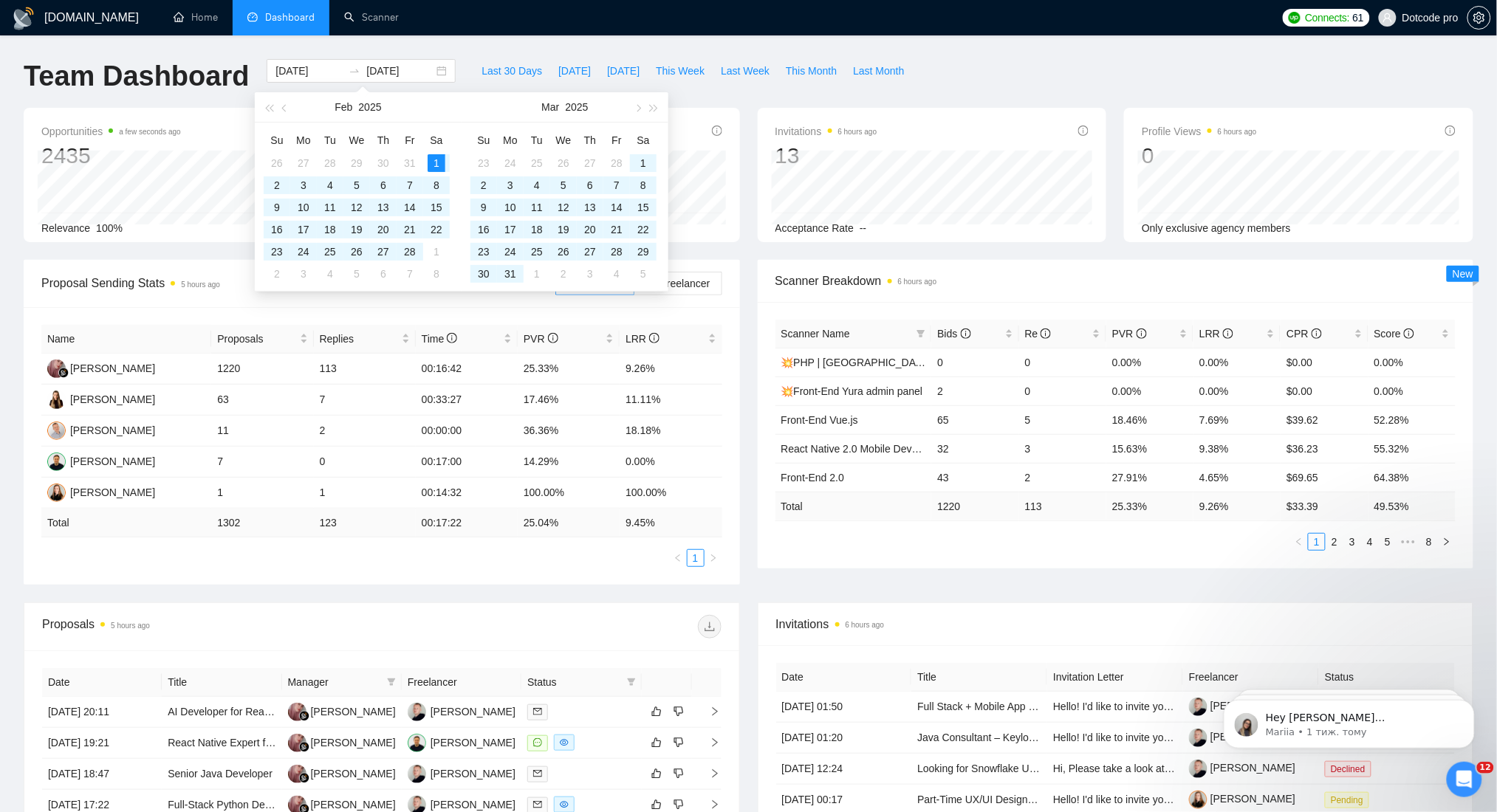
click at [424, 48] on div "GigRadar.io Home Dashboard Scanner Connects: 61 Dotcode pro Team Dashboard 2025…" at bounding box center [748, 593] width 1497 height 1186
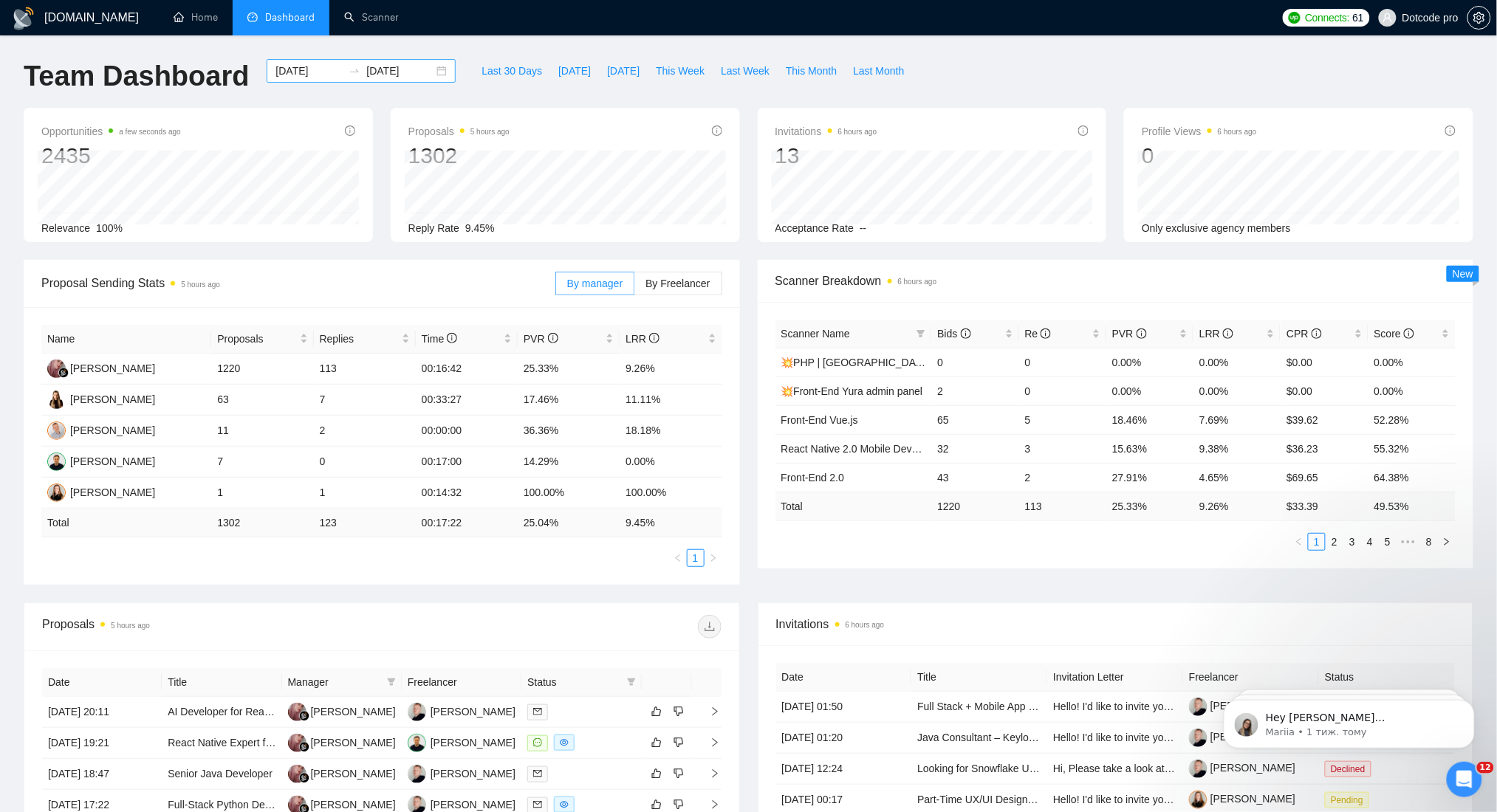
click at [366, 70] on input "2025-07-31" at bounding box center [400, 71] width 67 height 16
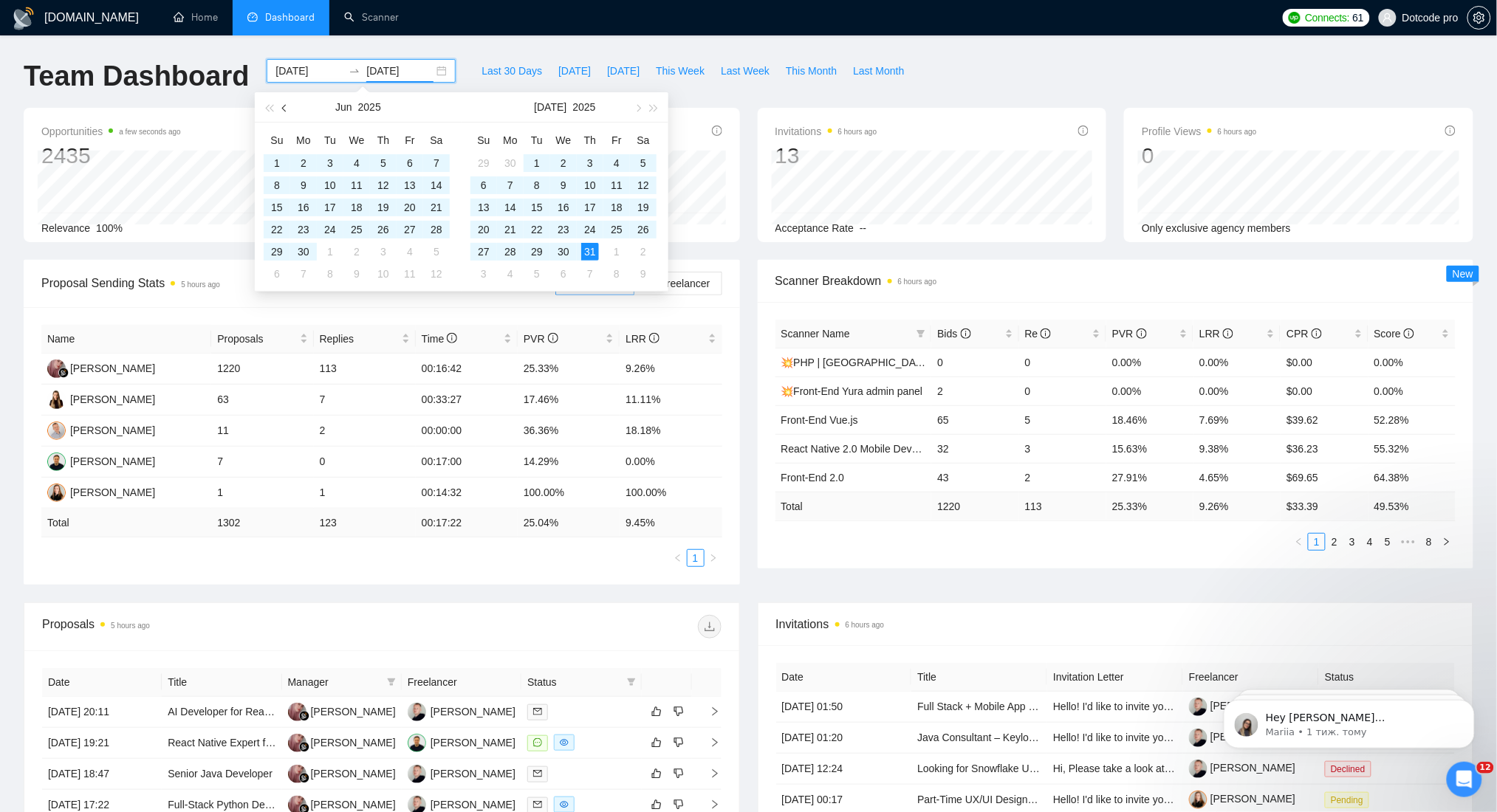
click at [279, 108] on button "button" at bounding box center [285, 107] width 16 height 29
type input "2025-02-28"
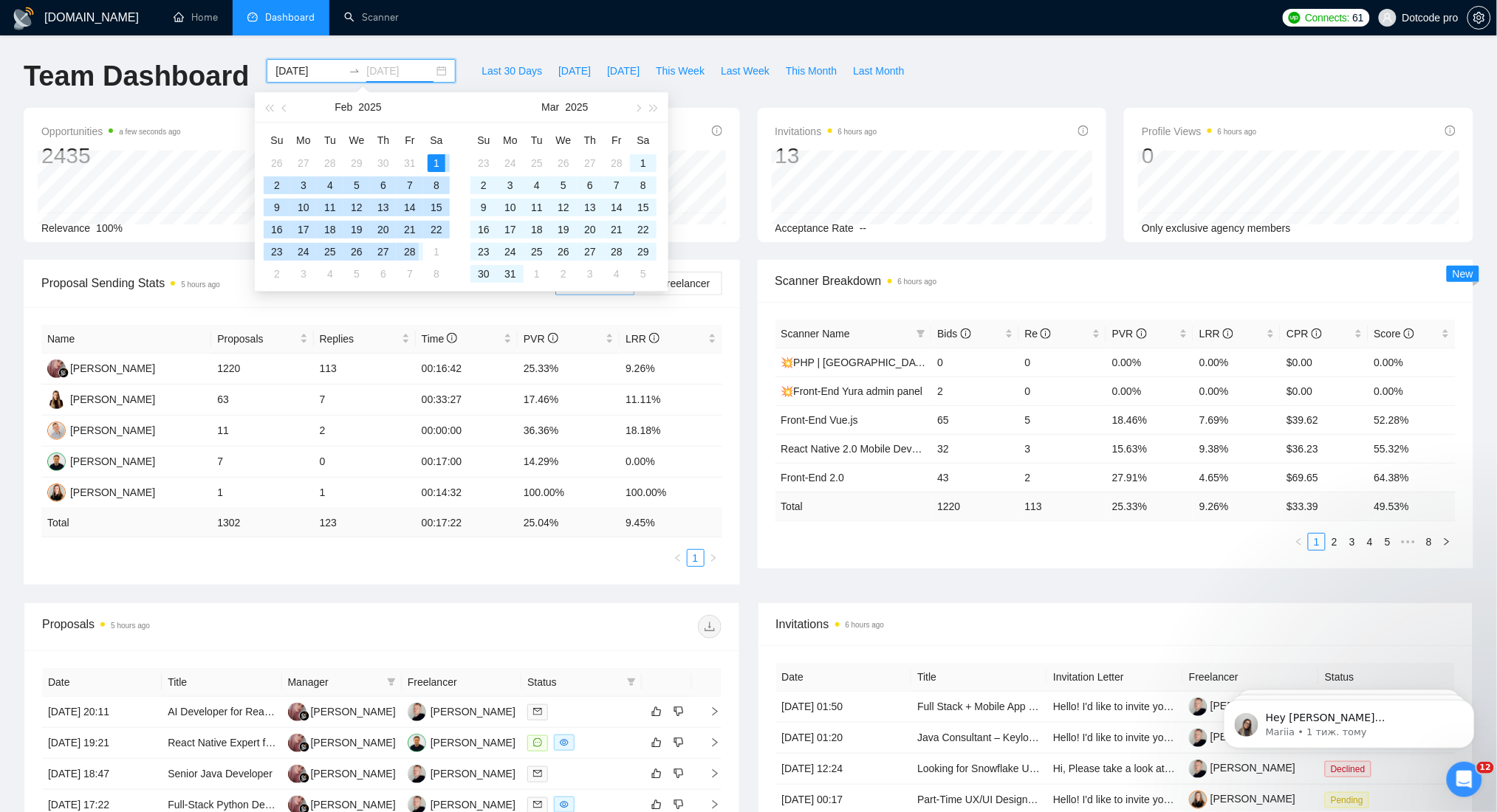
click at [415, 253] on div "28" at bounding box center [410, 252] width 18 height 18
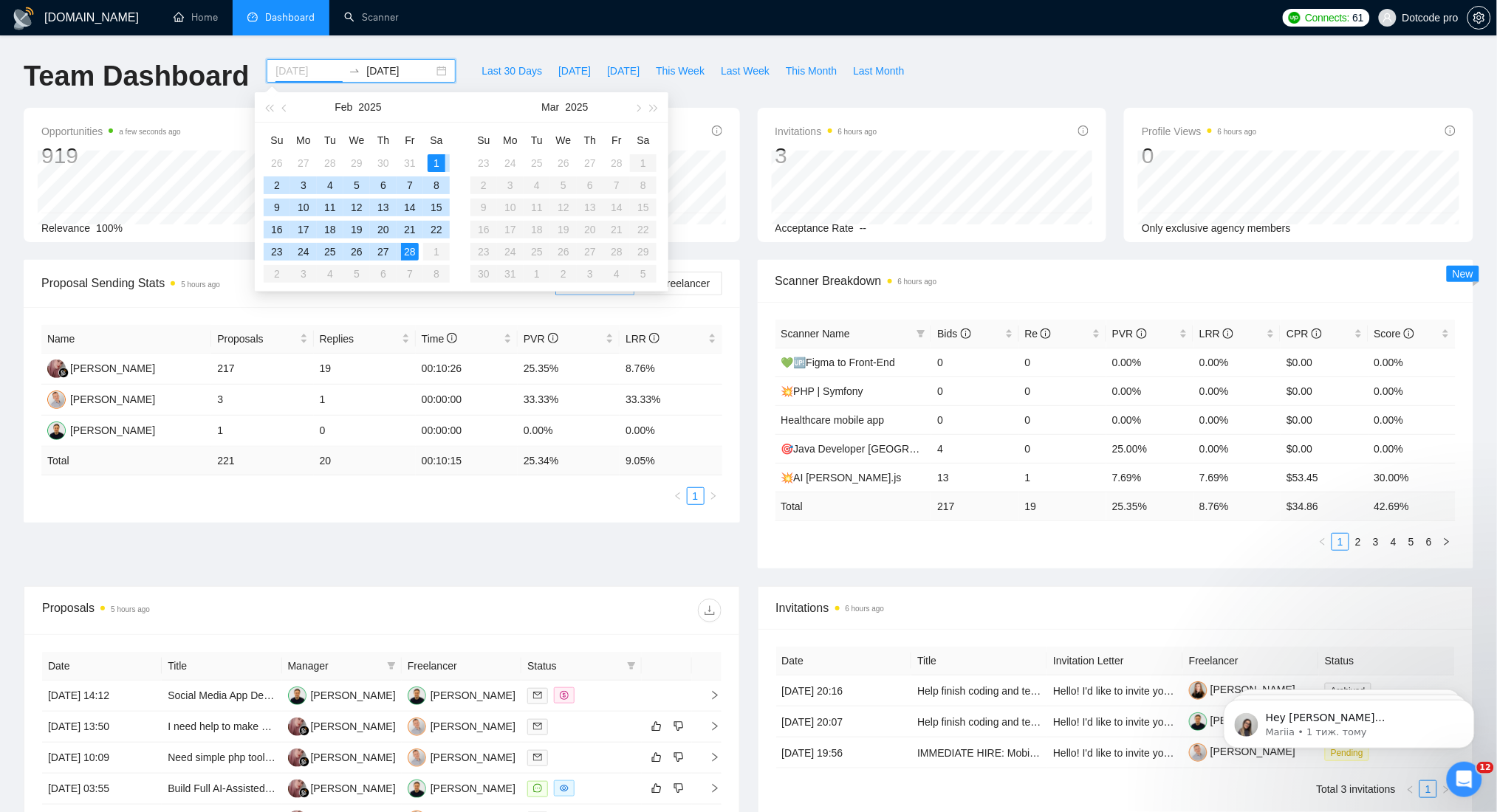
type input "2025-02-01"
click at [225, 99] on div "Team Dashboard" at bounding box center [136, 83] width 243 height 48
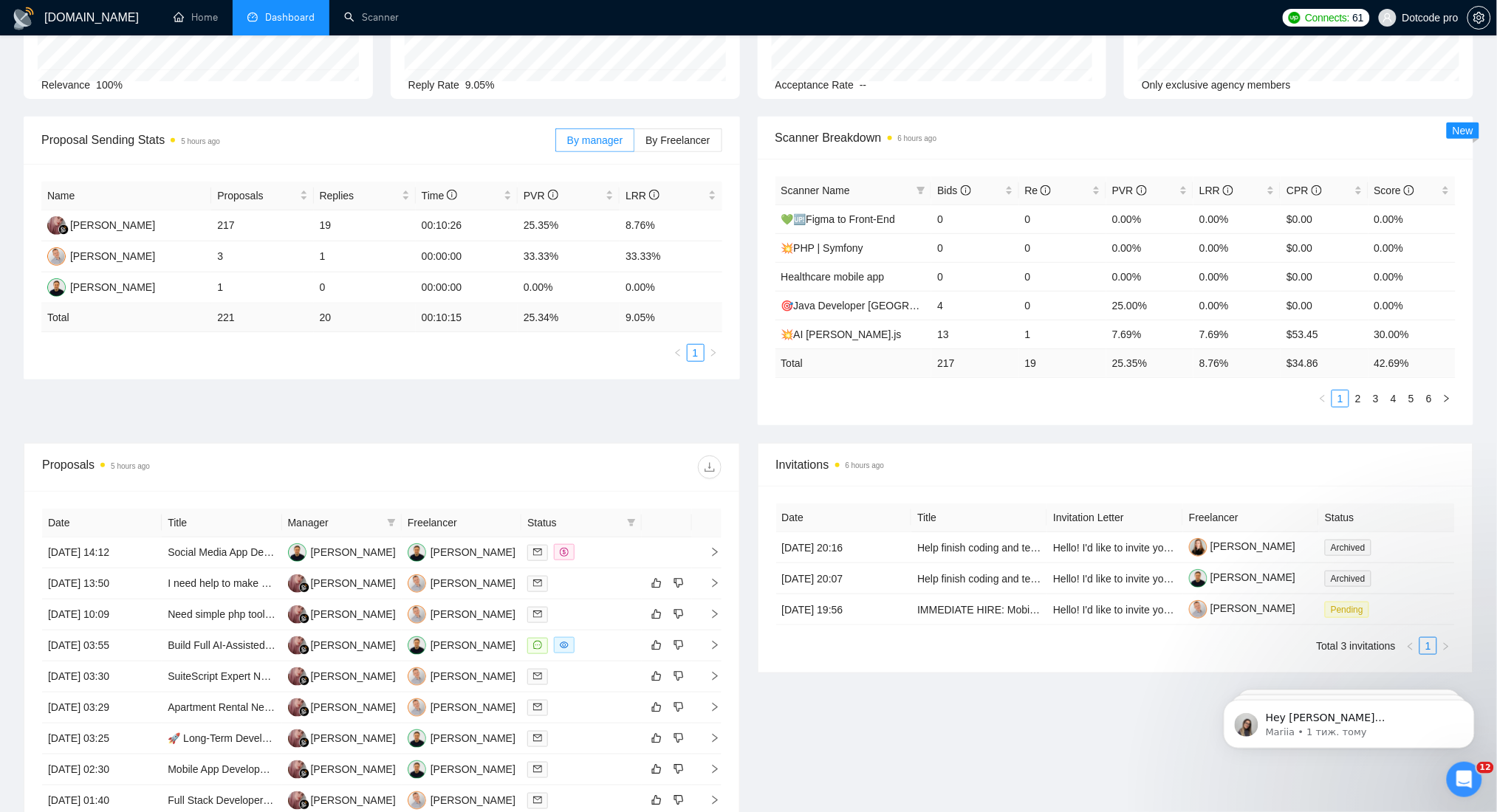
scroll to position [98, 0]
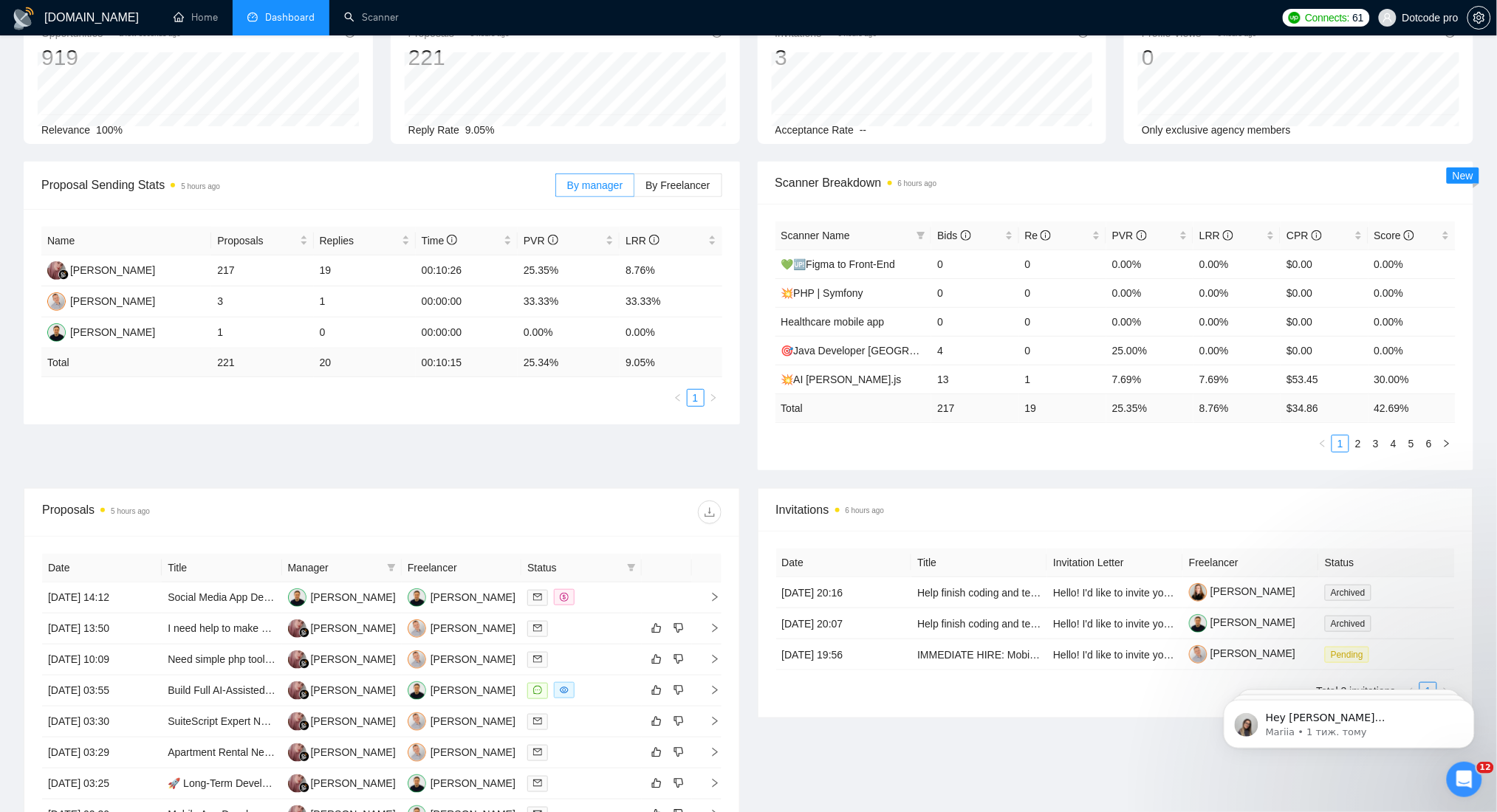
click at [631, 445] on div "Proposal Sending Stats 5 hours ago By manager By Freelancer Name Proposals Repl…" at bounding box center [748, 324] width 1468 height 326
